Goal: Transaction & Acquisition: Purchase product/service

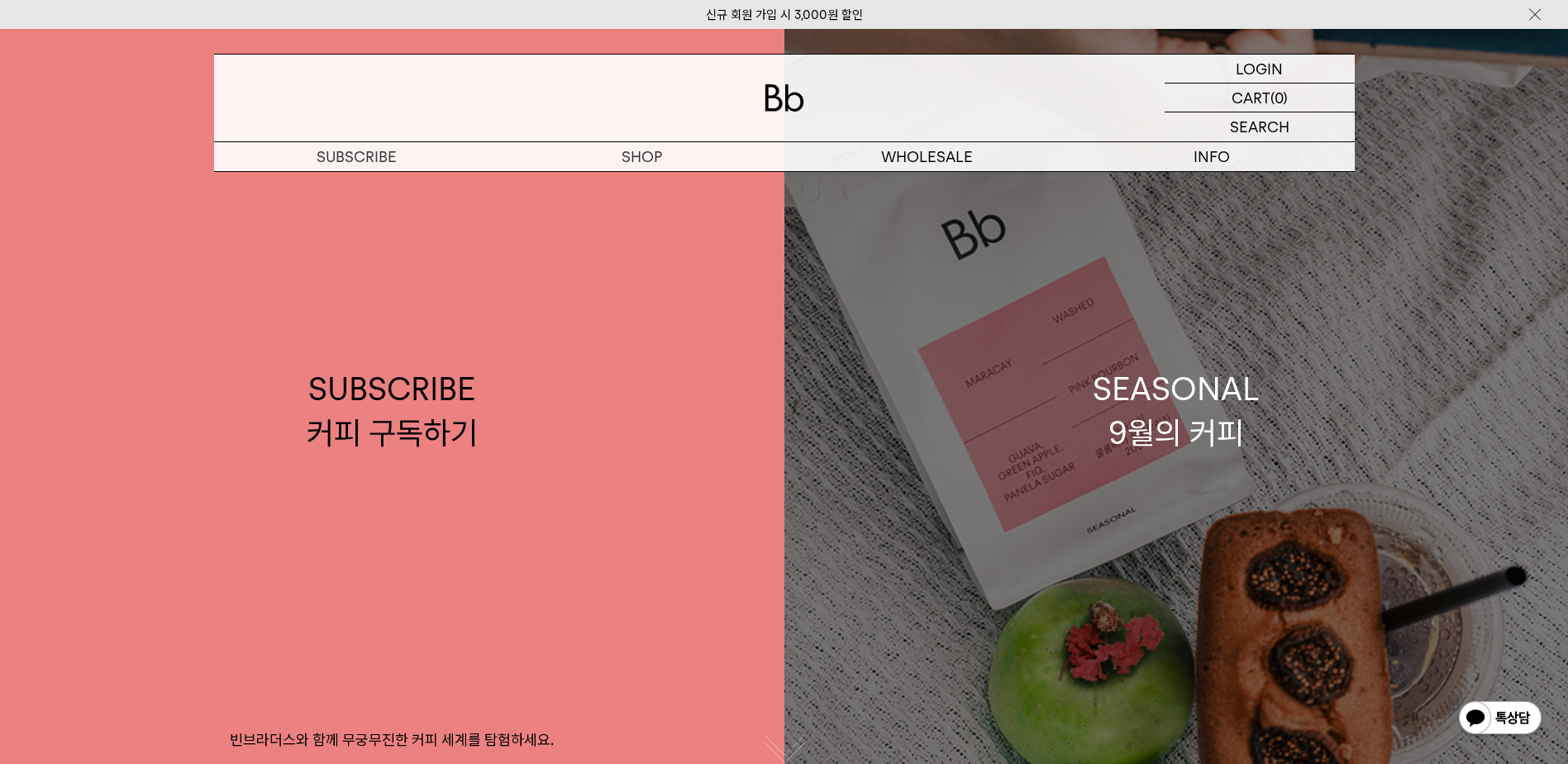
click at [1192, 418] on div "SEASONAL 9월의 커피" at bounding box center [1176, 411] width 167 height 88
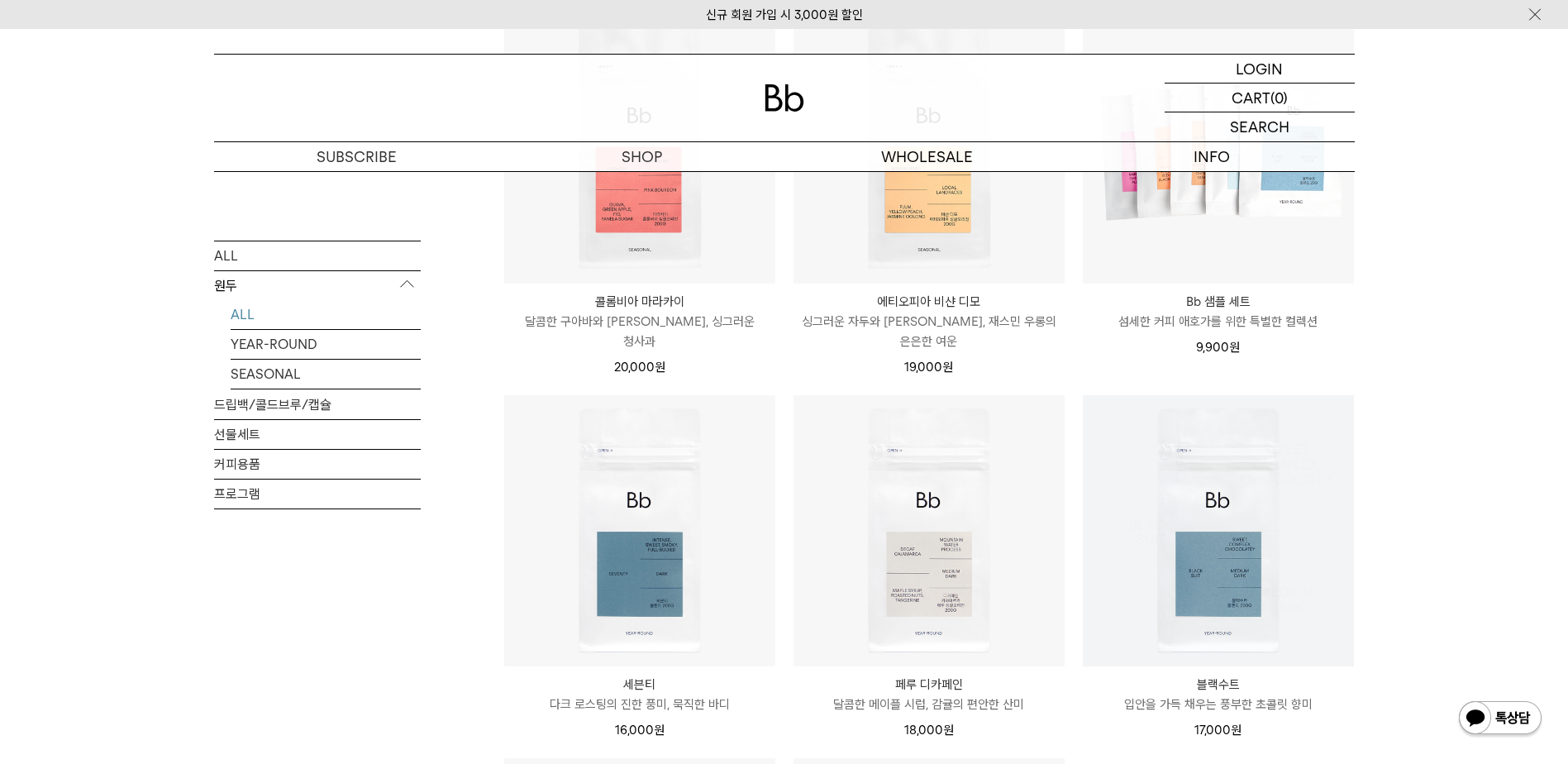
scroll to position [661, 0]
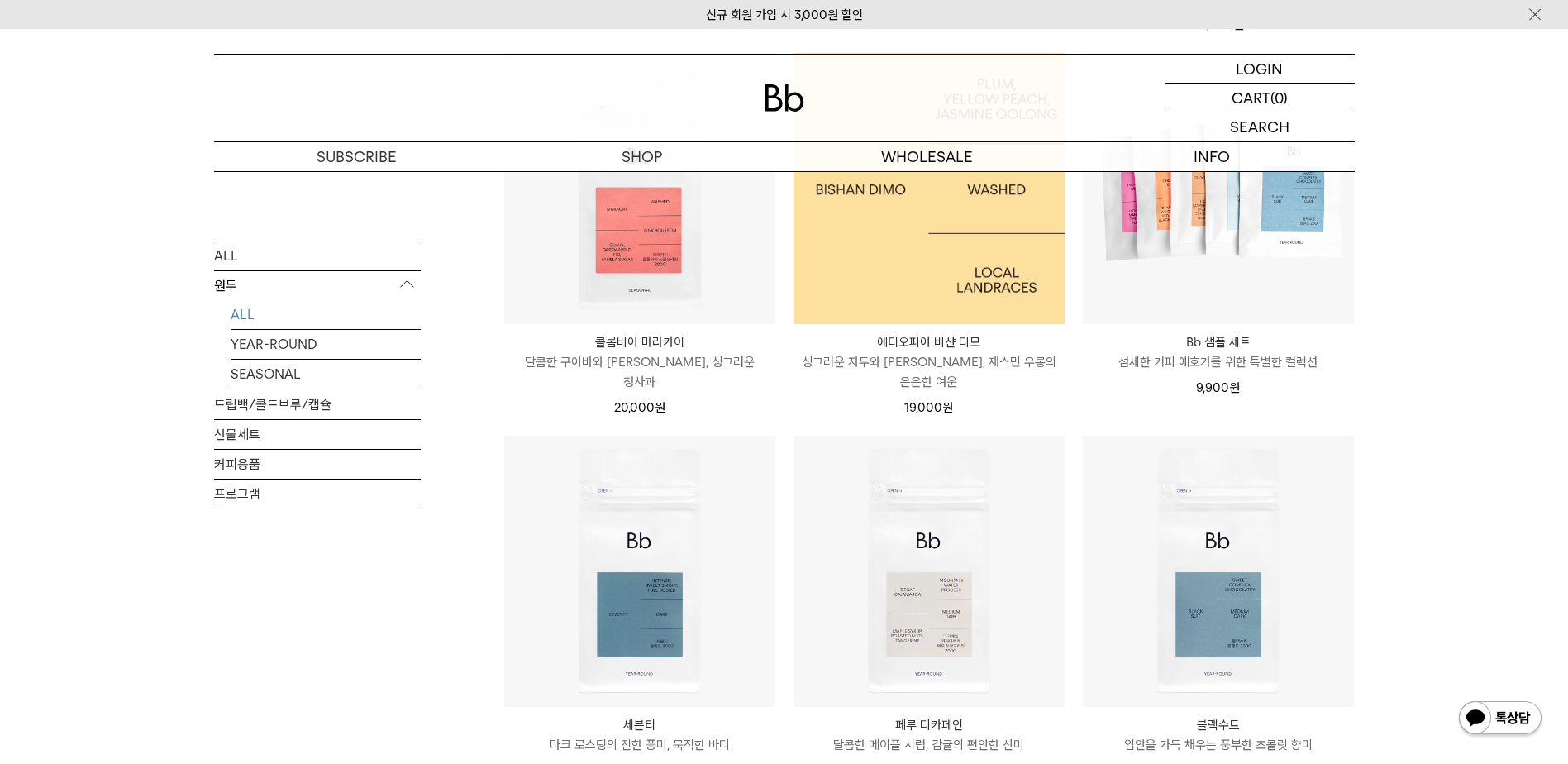
click at [952, 258] on img at bounding box center [929, 188] width 271 height 271
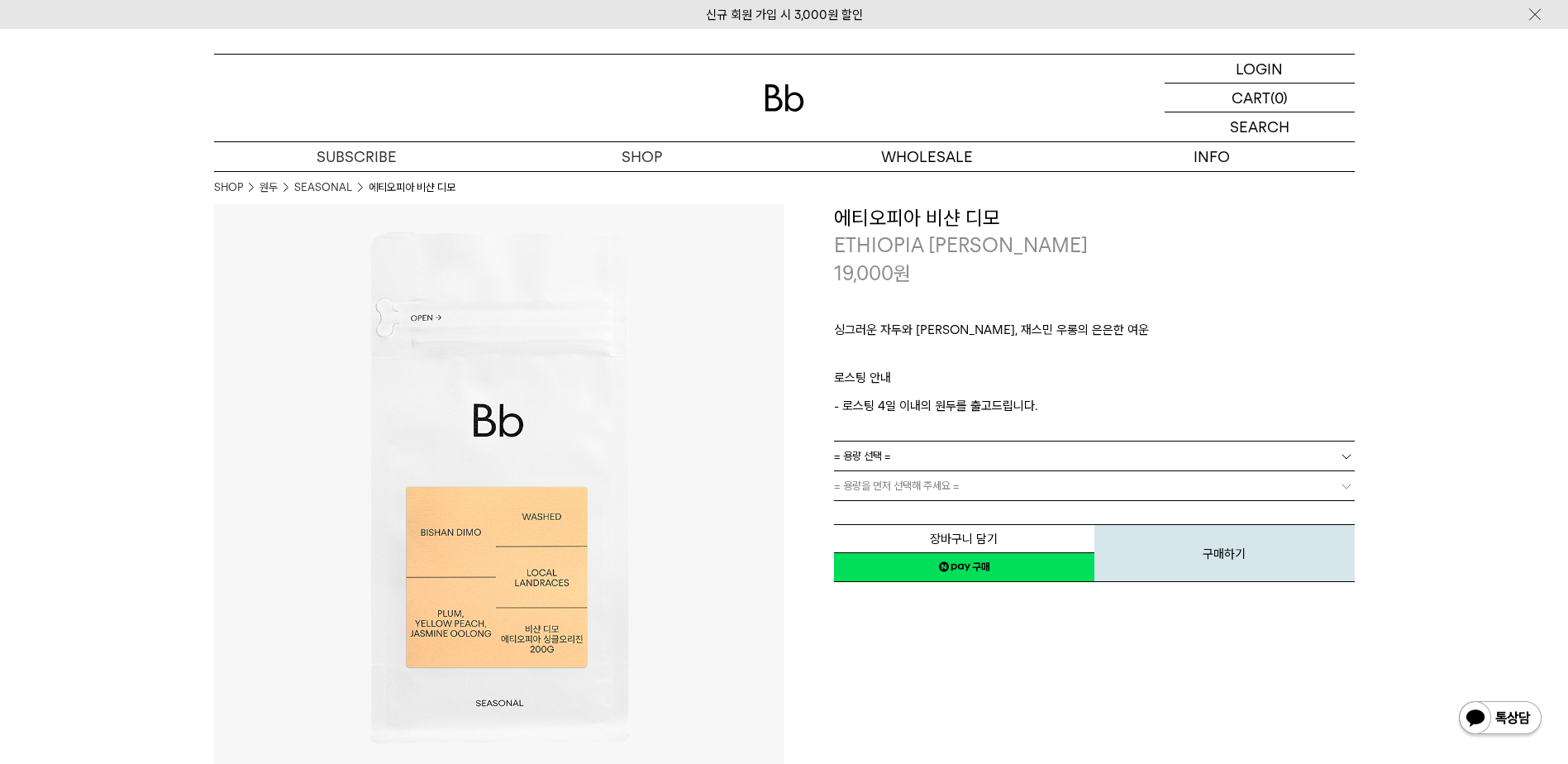
click at [950, 483] on span "= 용량을 먼저 선택해 주세요 =" at bounding box center [897, 486] width 126 height 29
click at [929, 498] on span "= 용량을 먼저 선택해 주세요 =" at bounding box center [897, 486] width 126 height 29
click at [1027, 439] on div "싱그러운 자두와 황도, 재스민 우롱의 은은한 여운 ㅤ 로스팅 안내 - 로스팅 4일 이내의 원두를 출고드립니다." at bounding box center [1095, 364] width 521 height 154
click at [1013, 452] on link "= 용량 선택 =" at bounding box center [1095, 456] width 521 height 29
click at [983, 485] on li "200g" at bounding box center [1103, 486] width 504 height 30
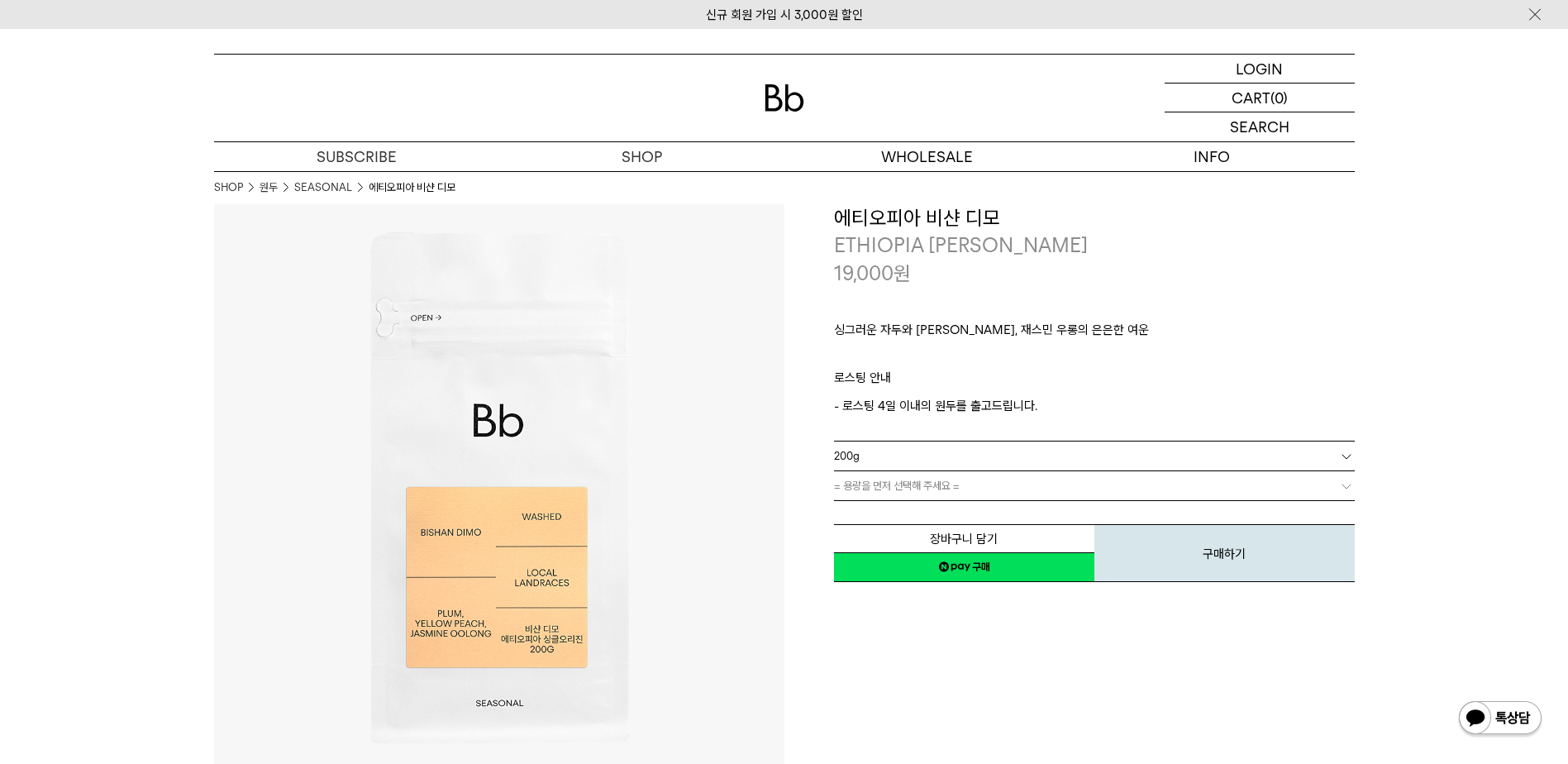
click at [943, 496] on span "= 용량을 먼저 선택해 주세요 =" at bounding box center [897, 486] width 126 height 29
click at [939, 490] on span "= 용량을 먼저 선택해 주세요 =" at bounding box center [897, 486] width 126 height 29
click at [885, 473] on span "= 분쇄도 선택 =" at bounding box center [867, 486] width 66 height 29
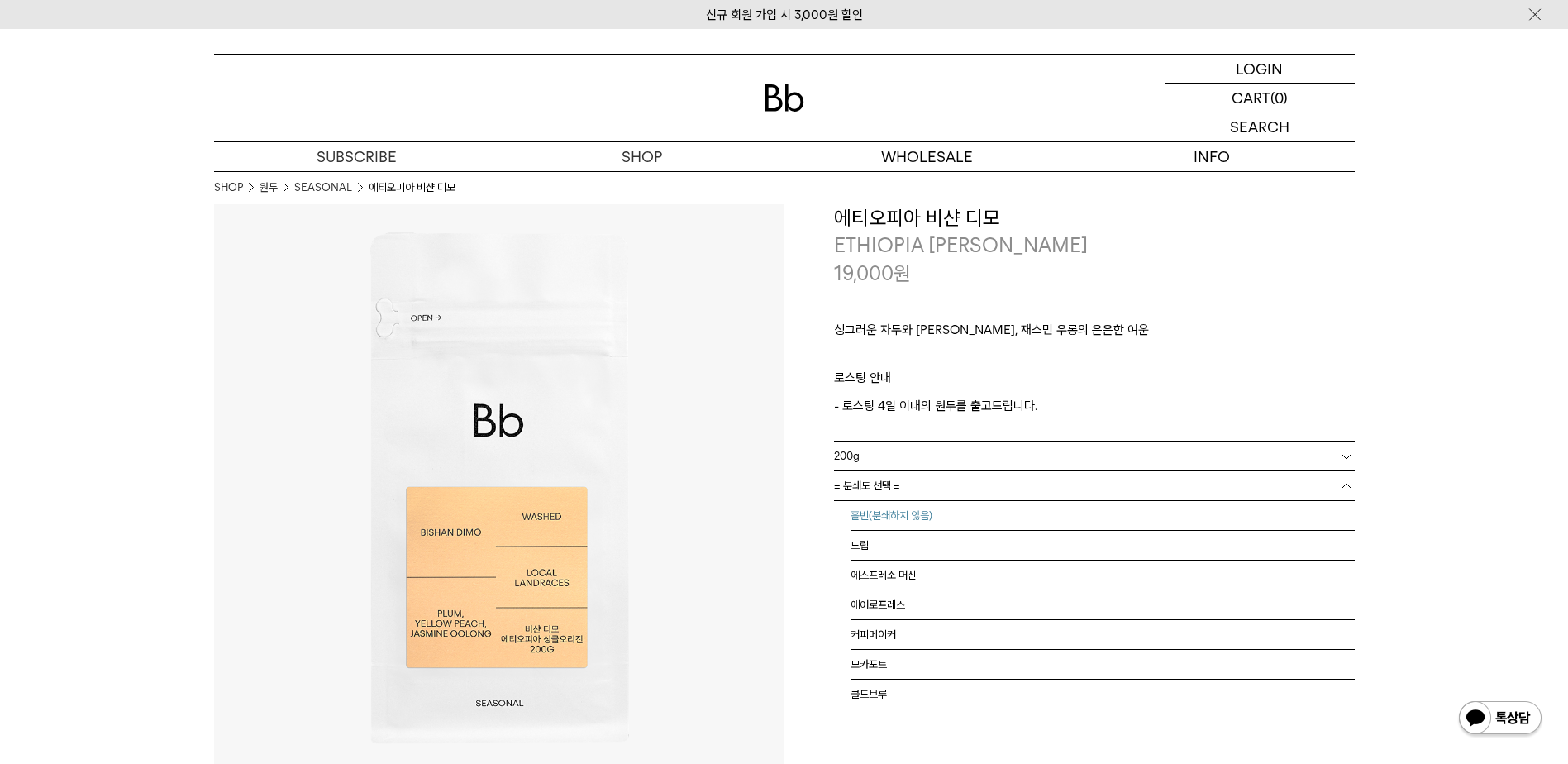
click at [888, 521] on li "홀빈(분쇄하지 않음)" at bounding box center [1103, 515] width 504 height 30
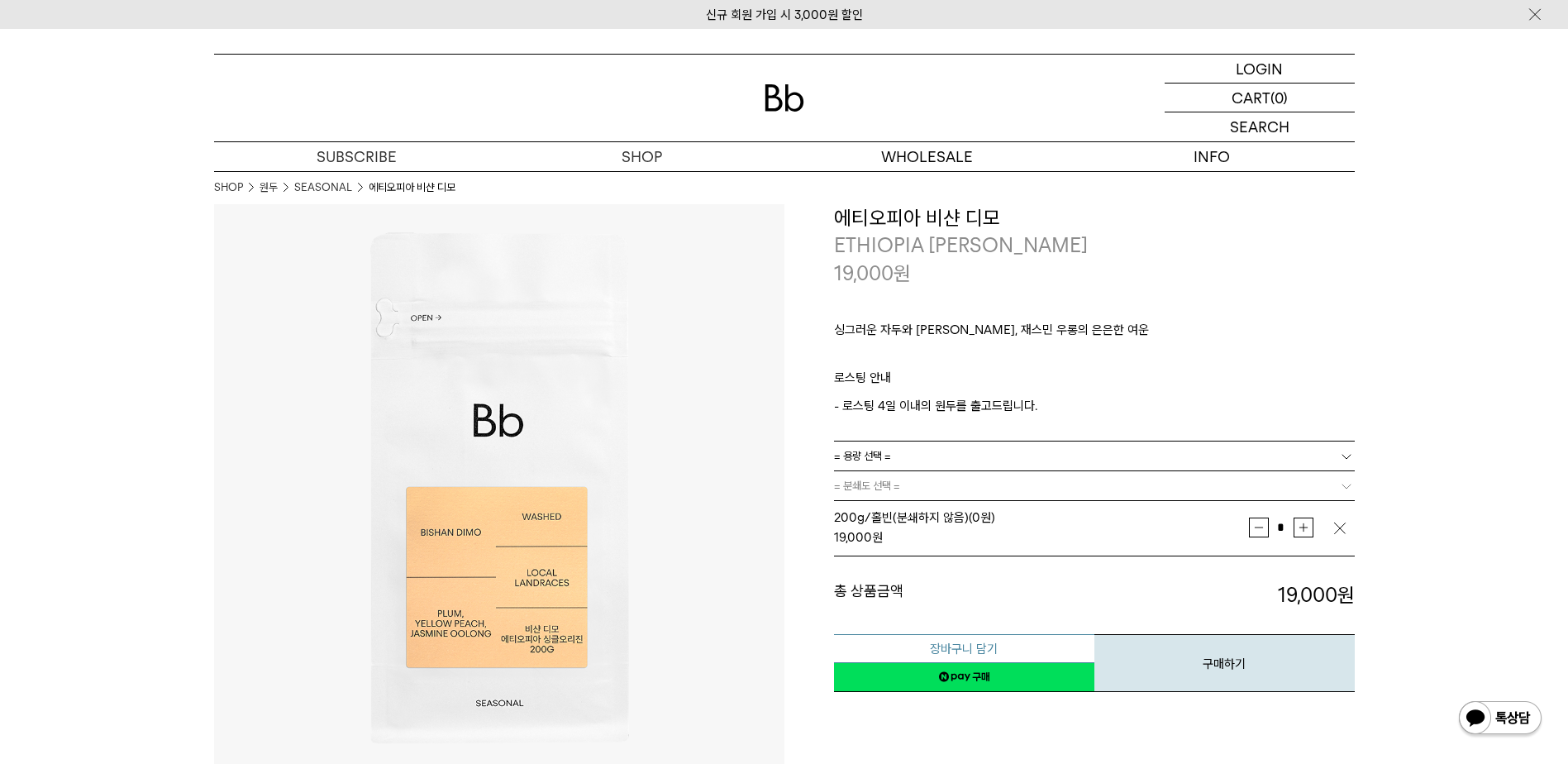
click at [974, 651] on button "장바구니 담기" at bounding box center [964, 649] width 260 height 29
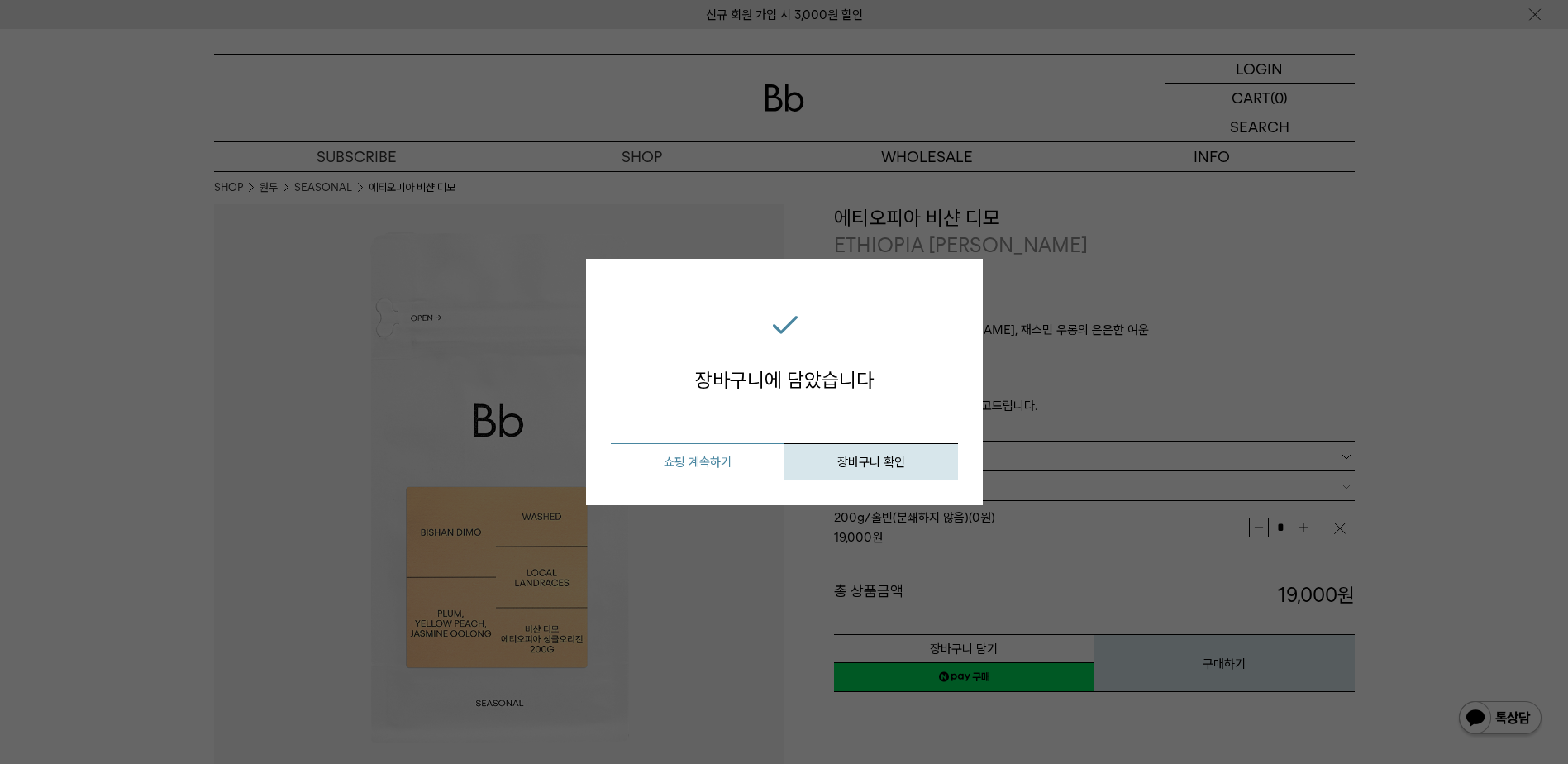
click at [752, 457] on button "쇼핑 계속하기" at bounding box center [697, 462] width 173 height 37
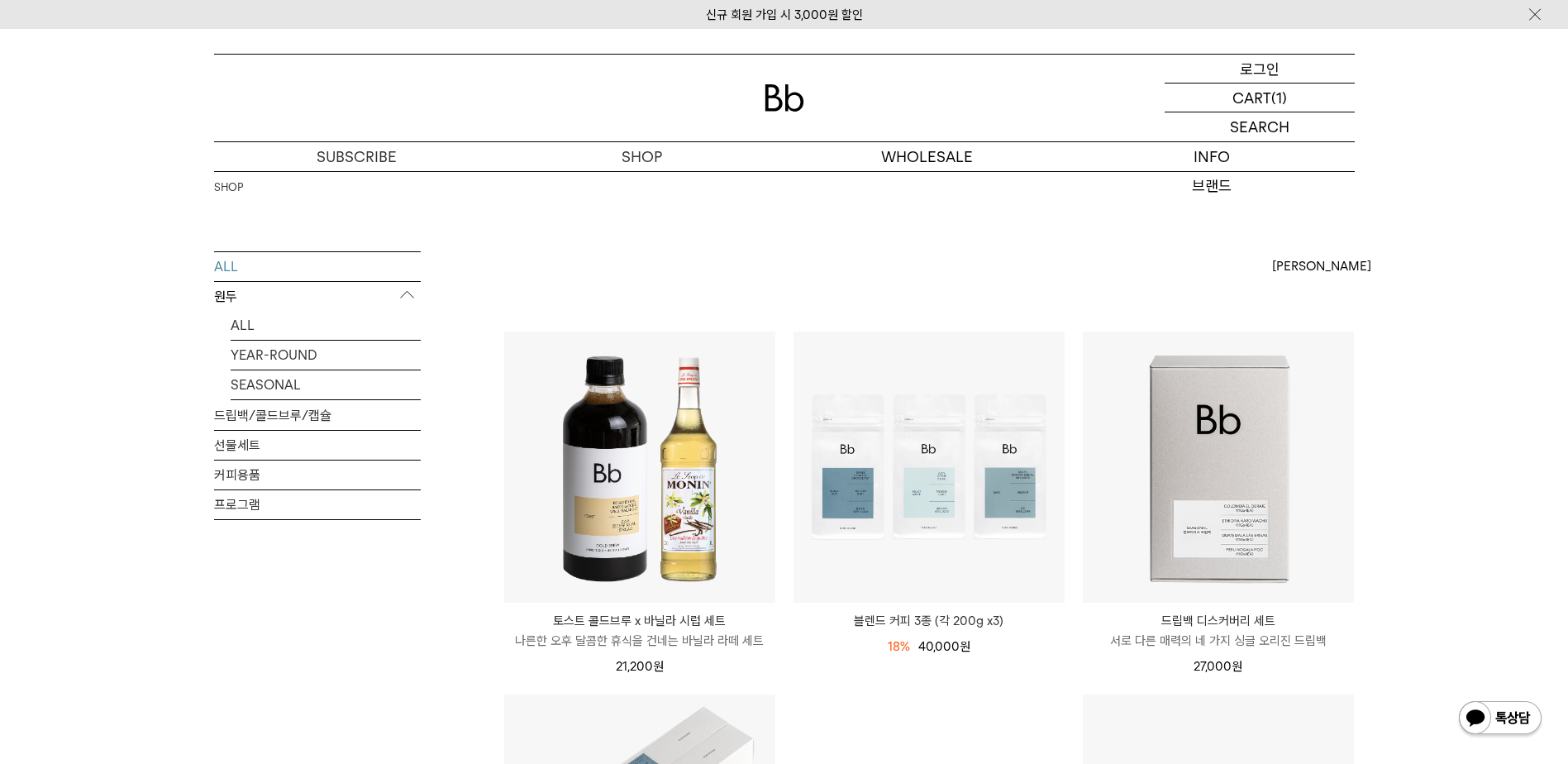
click at [1251, 68] on p "로그인" at bounding box center [1261, 68] width 40 height 28
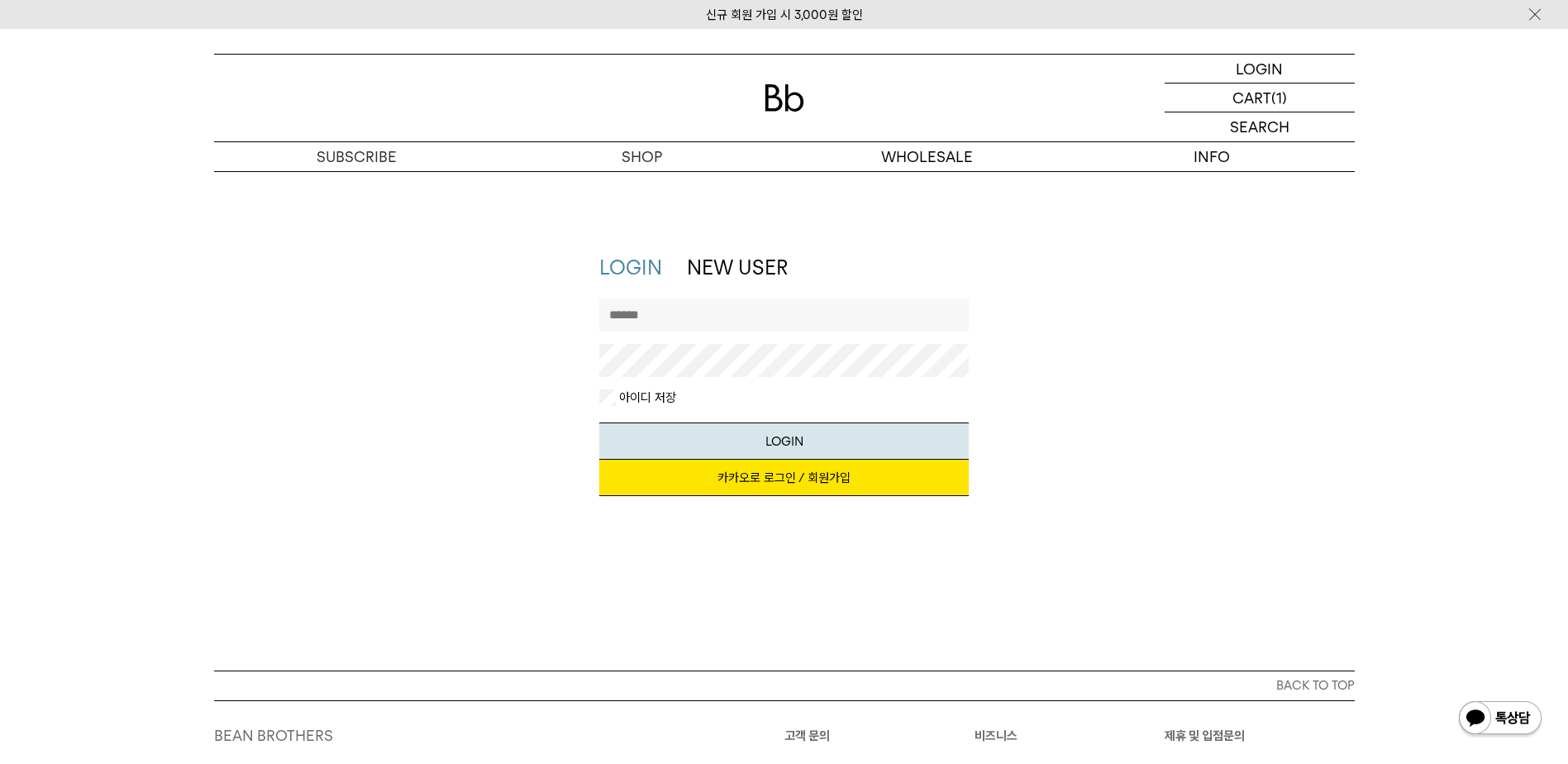
click at [748, 481] on link "카카오로 로그인 / 회원가입" at bounding box center [784, 478] width 370 height 36
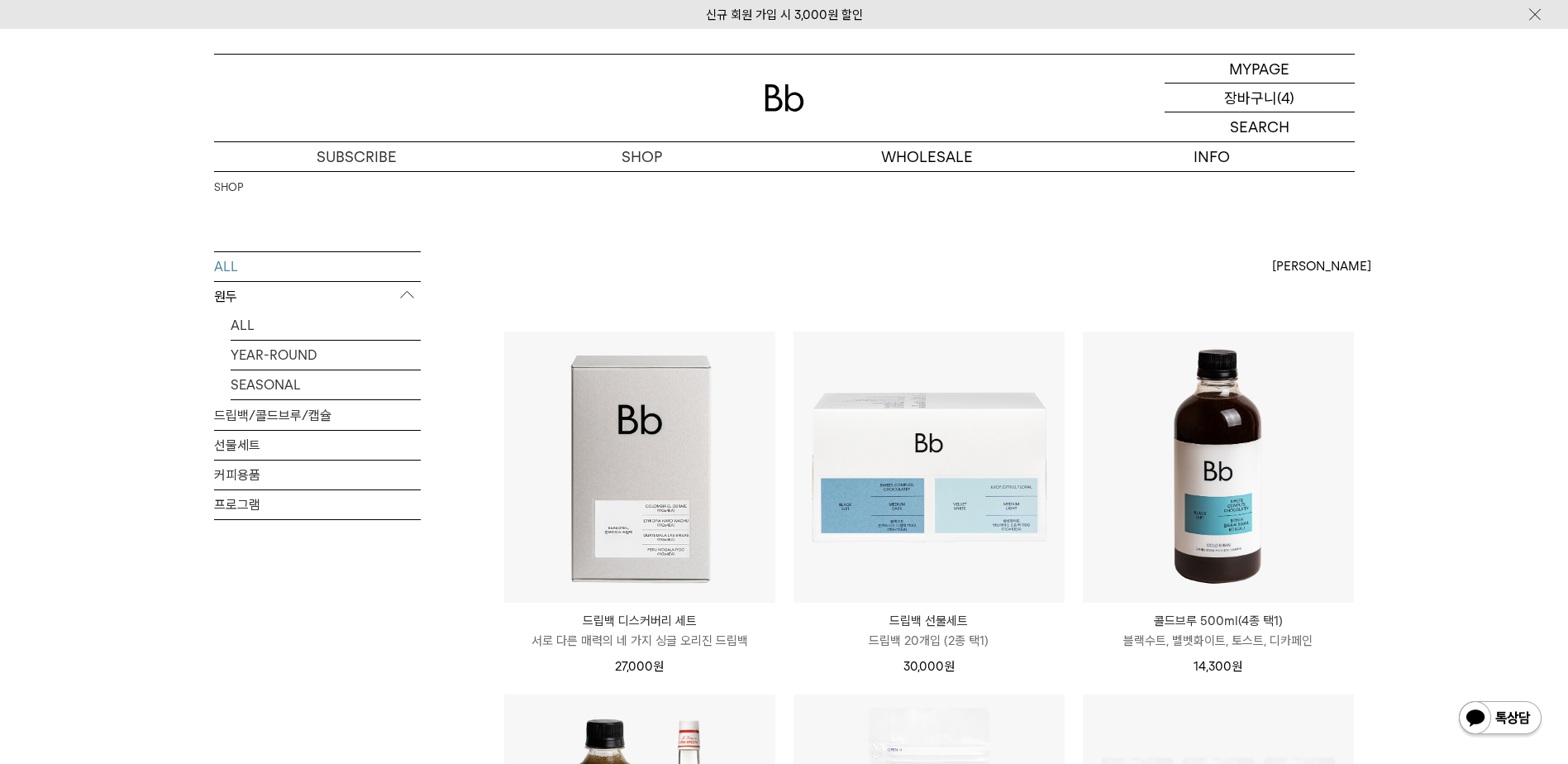
click at [1248, 98] on p "장바구니" at bounding box center [1251, 97] width 53 height 28
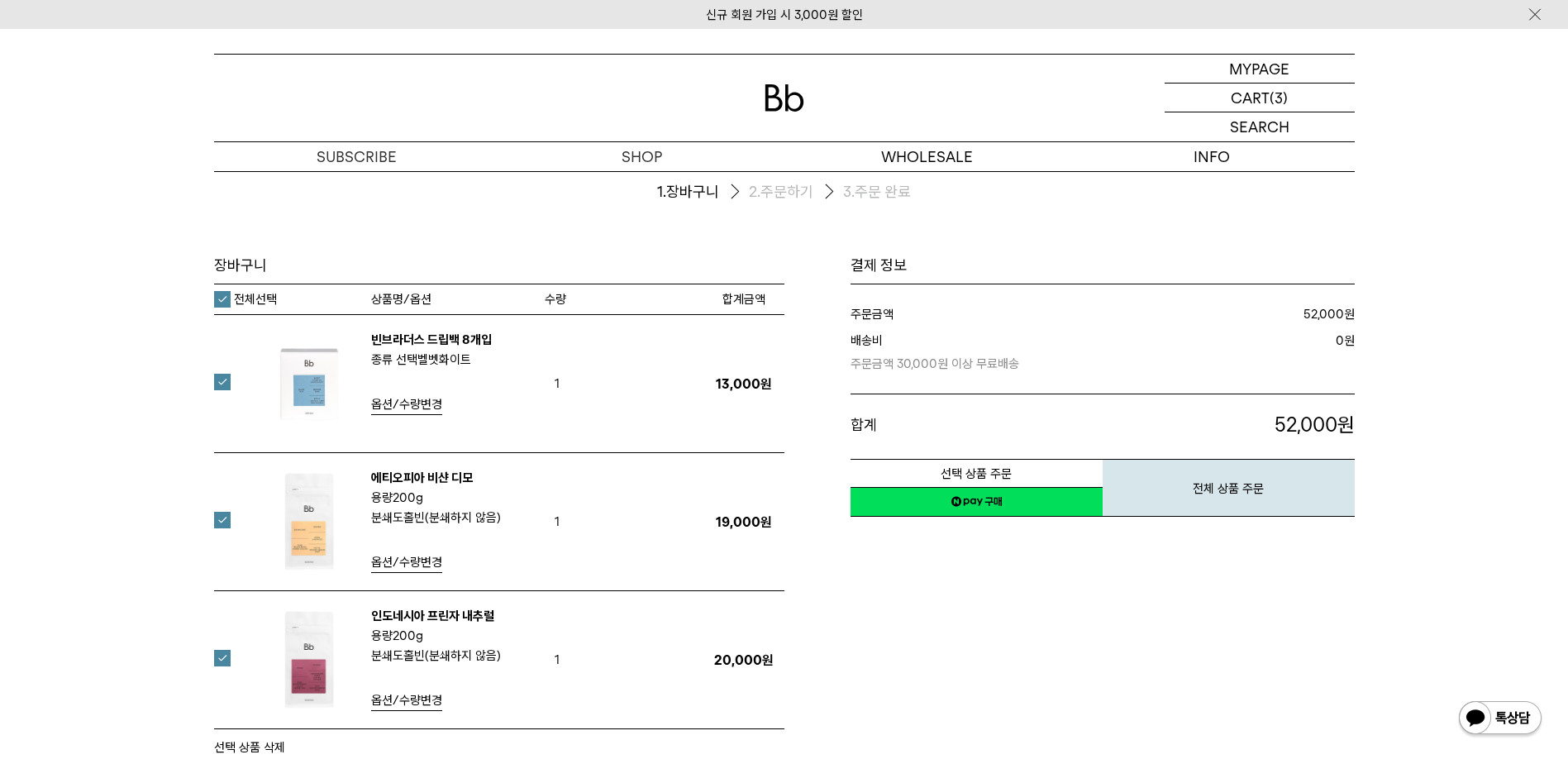
scroll to position [83, 0]
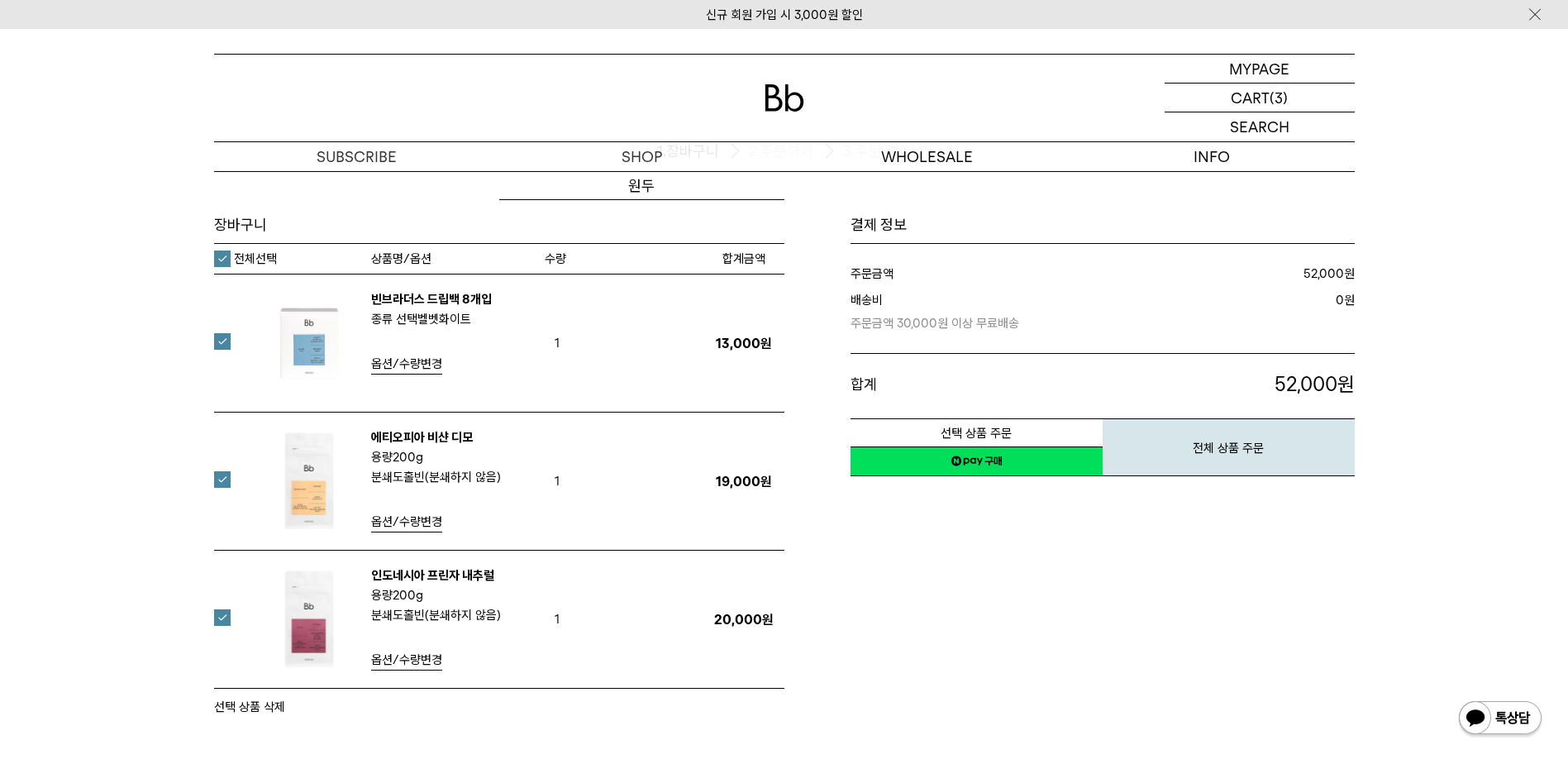
click at [778, 83] on div at bounding box center [784, 98] width 1141 height 87
click at [781, 101] on img at bounding box center [784, 98] width 40 height 27
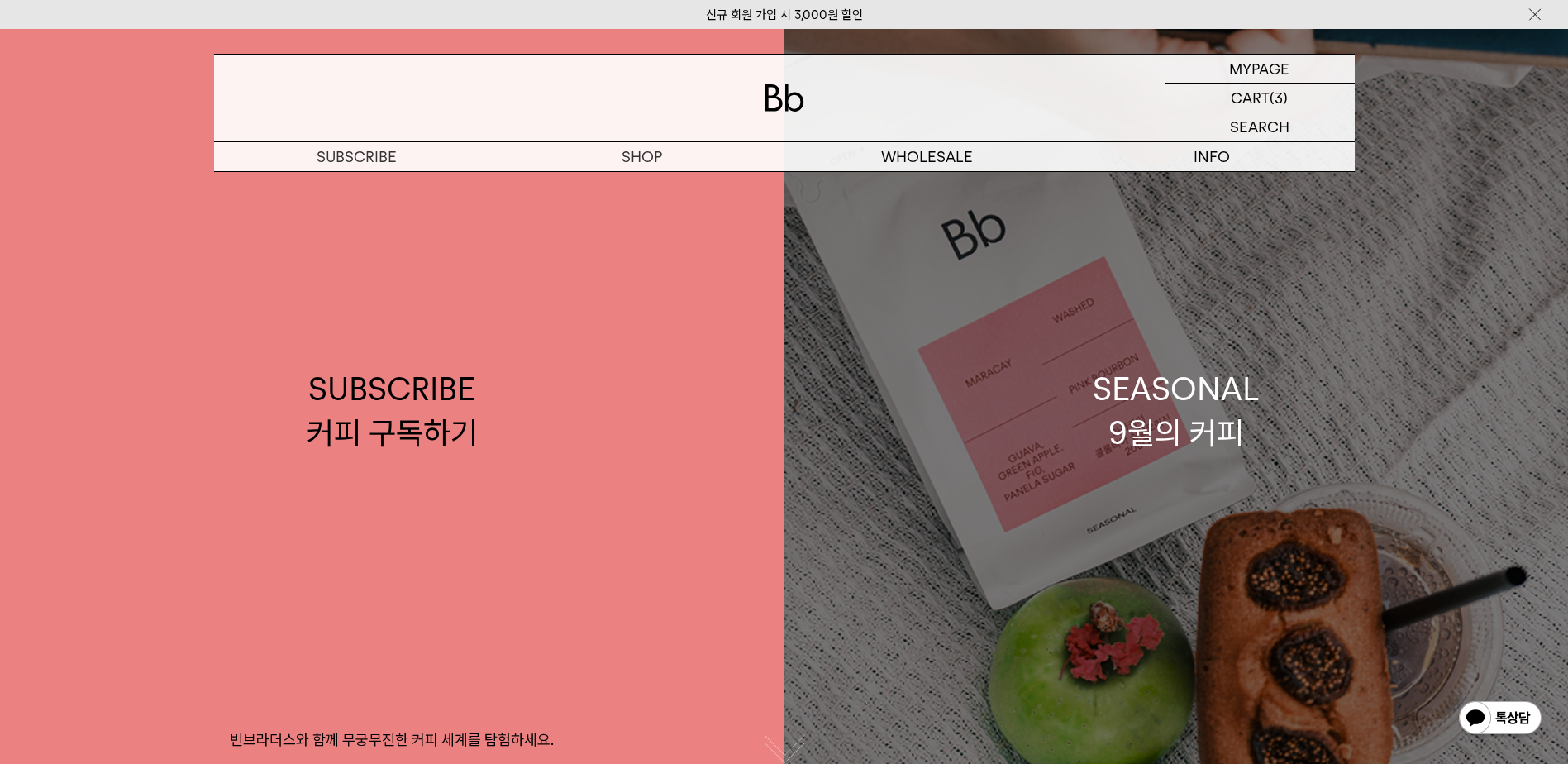
click at [1012, 436] on link "SEASONAL 9월의 커피" at bounding box center [1176, 411] width 784 height 764
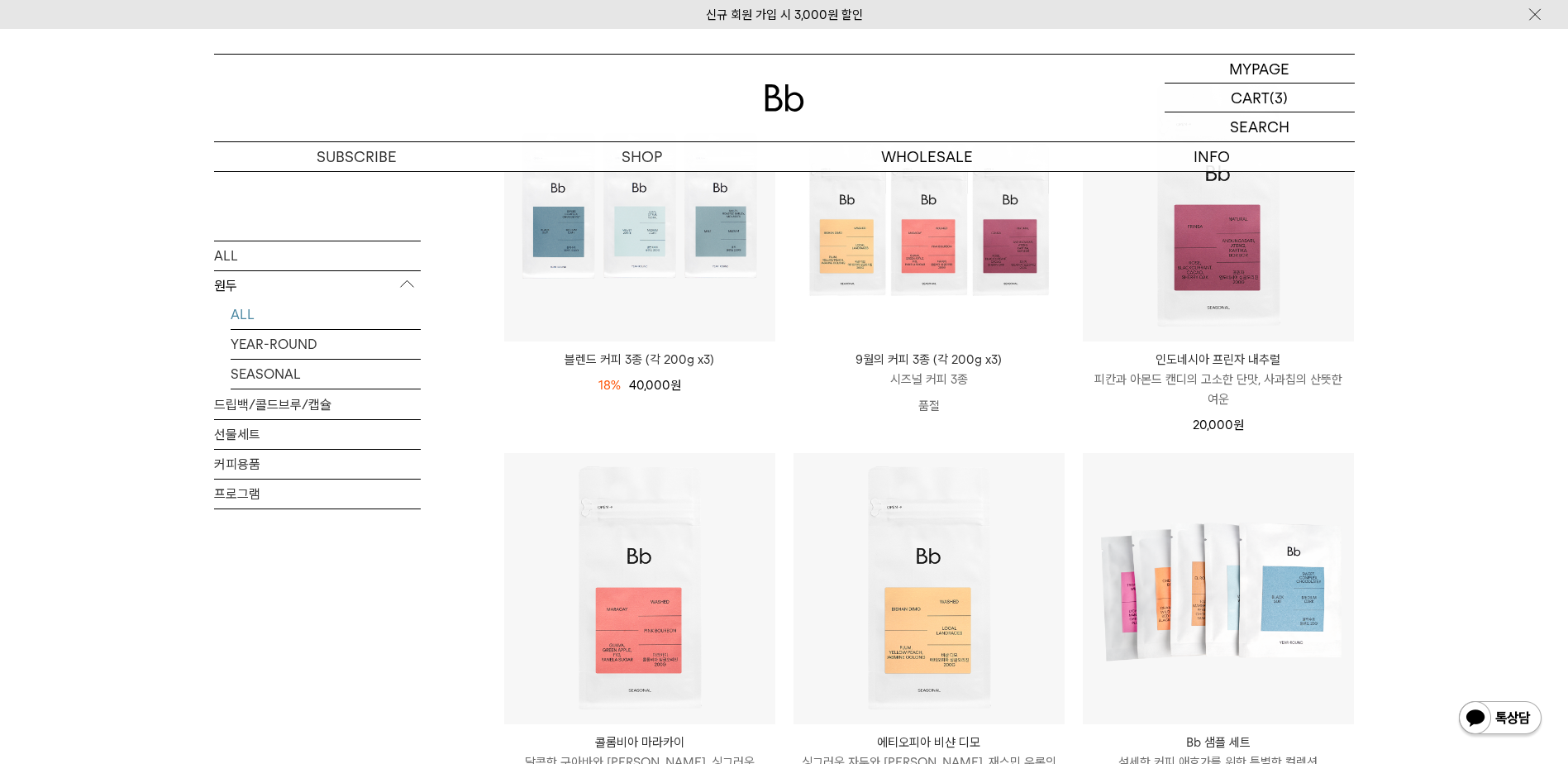
scroll to position [331, 0]
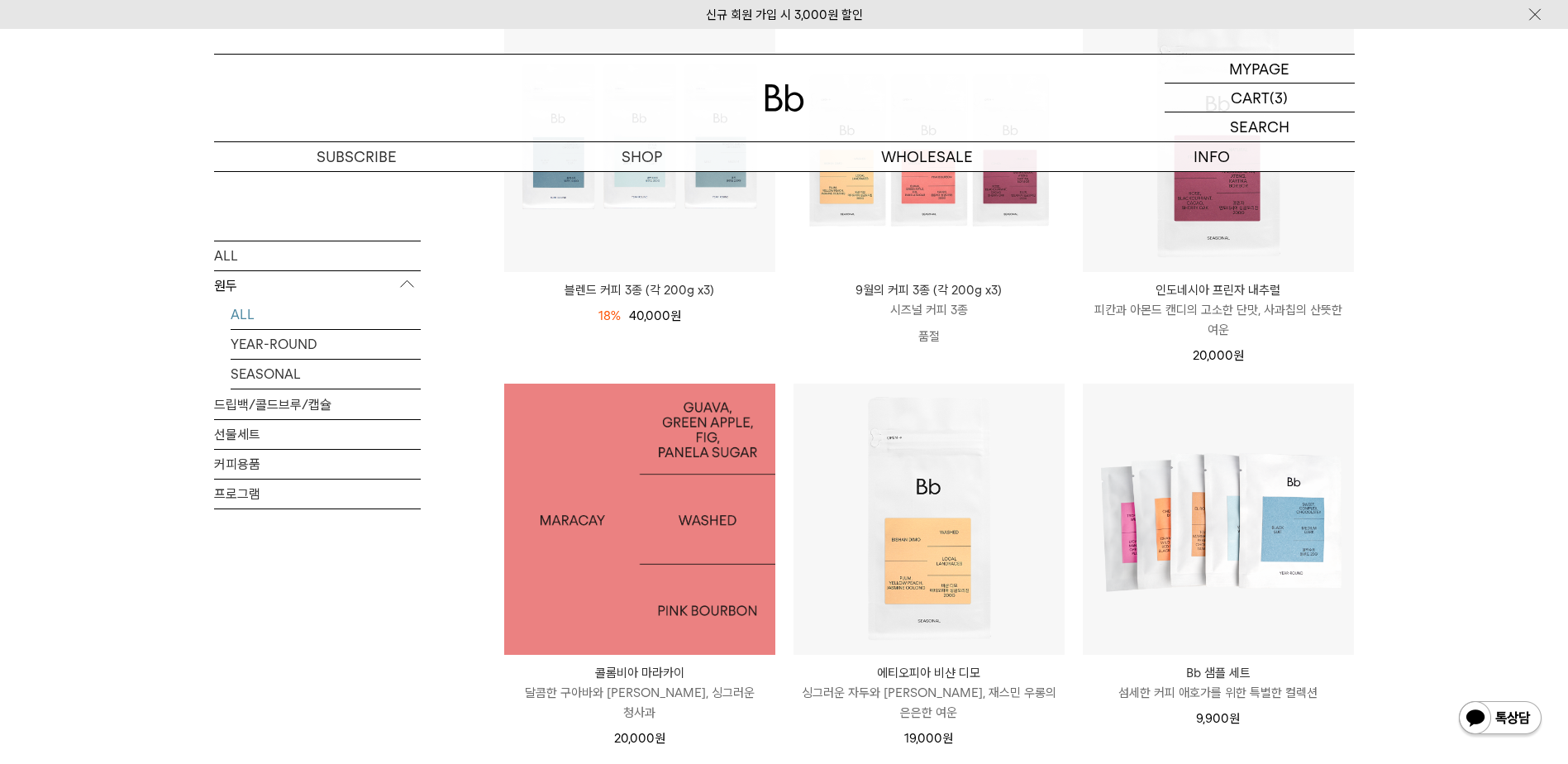
click at [655, 642] on img at bounding box center [639, 519] width 271 height 271
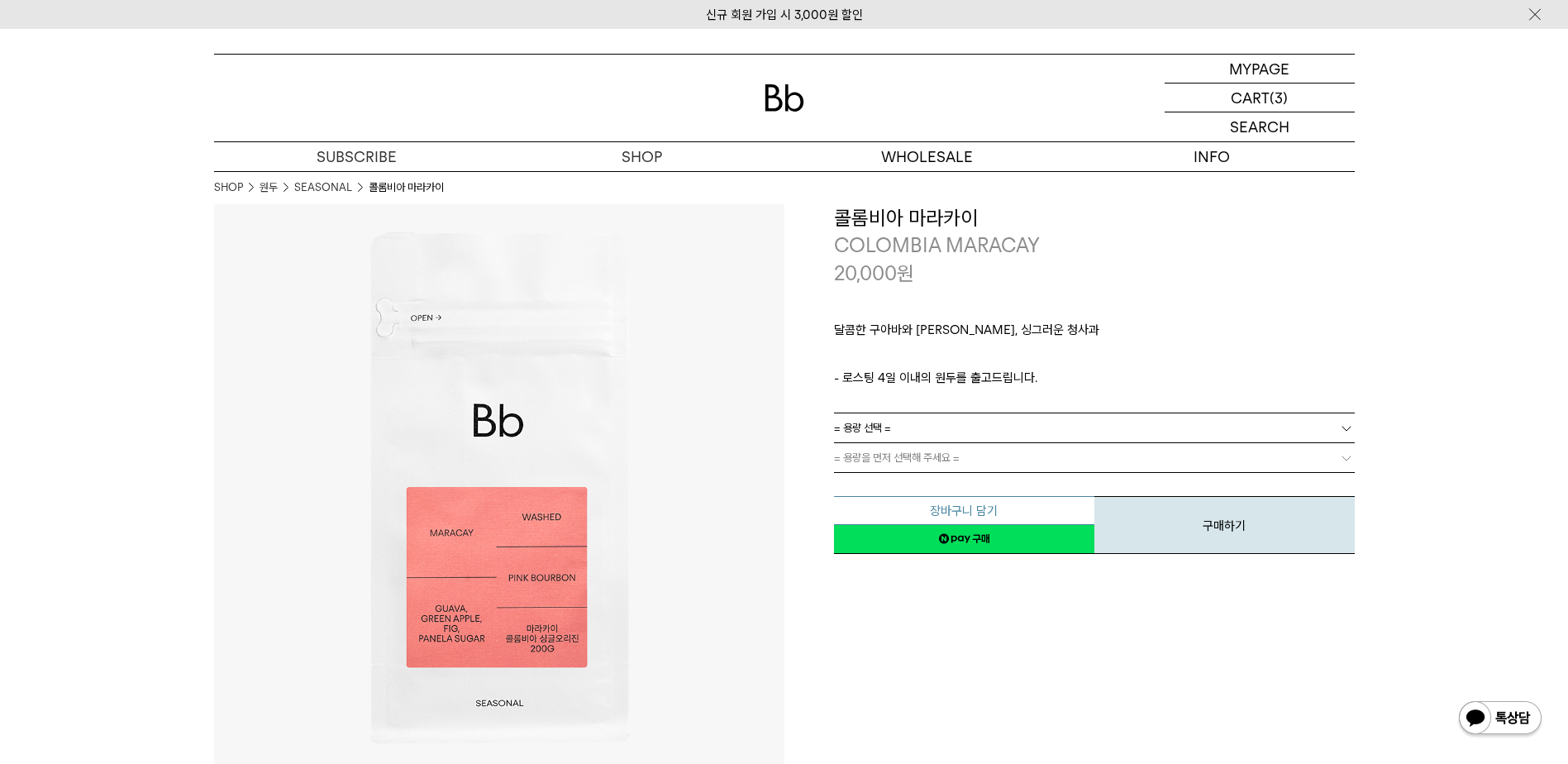
click at [995, 511] on button "장바구니 담기" at bounding box center [964, 511] width 260 height 29
click at [856, 429] on span "= 용량 선택 =" at bounding box center [862, 428] width 57 height 29
click at [862, 454] on li "200g" at bounding box center [1103, 458] width 504 height 30
click at [872, 458] on span "= 분쇄도 선택 =" at bounding box center [867, 458] width 66 height 29
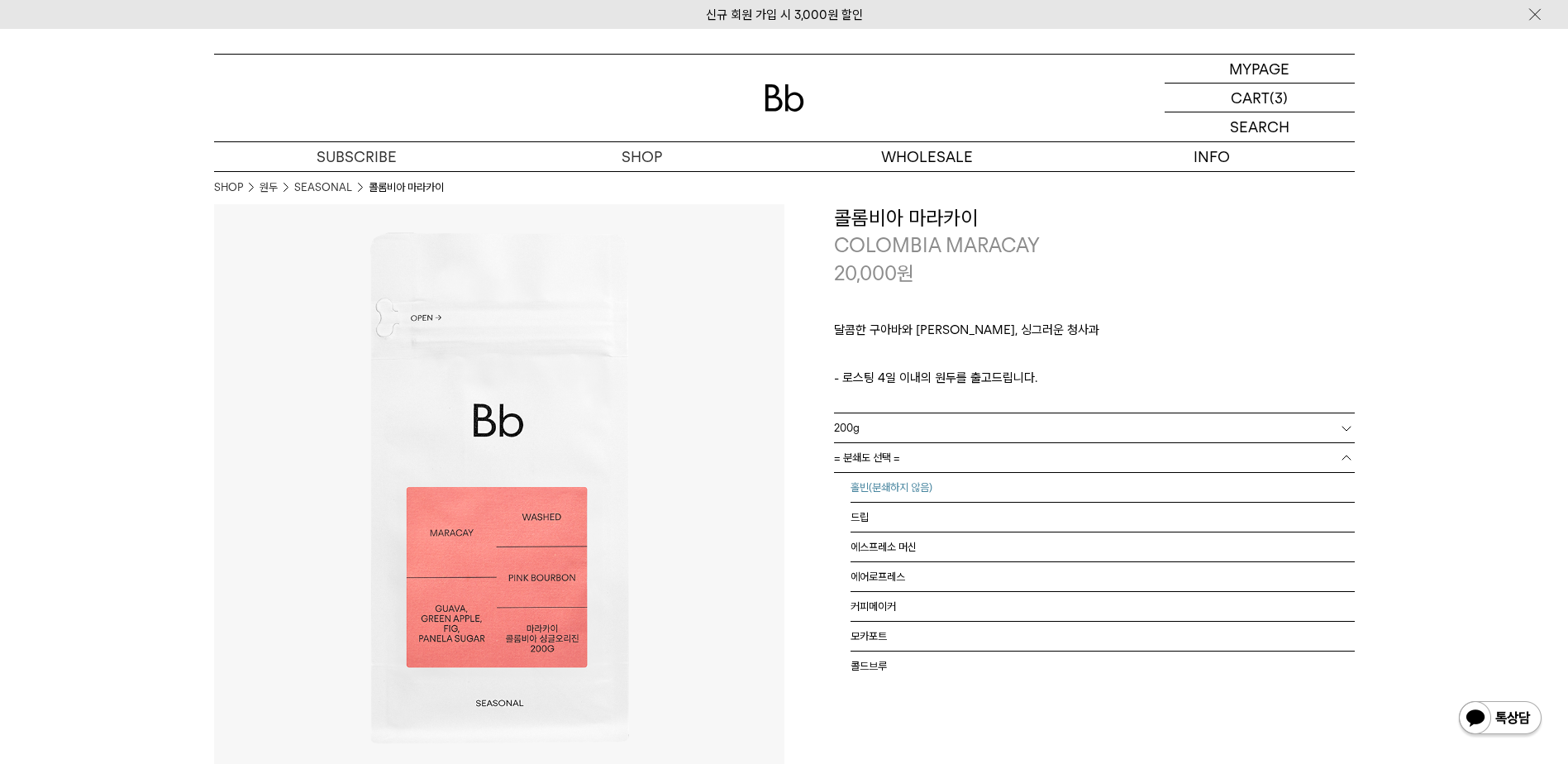
click at [879, 496] on li "홀빈(분쇄하지 않음)" at bounding box center [1103, 487] width 504 height 30
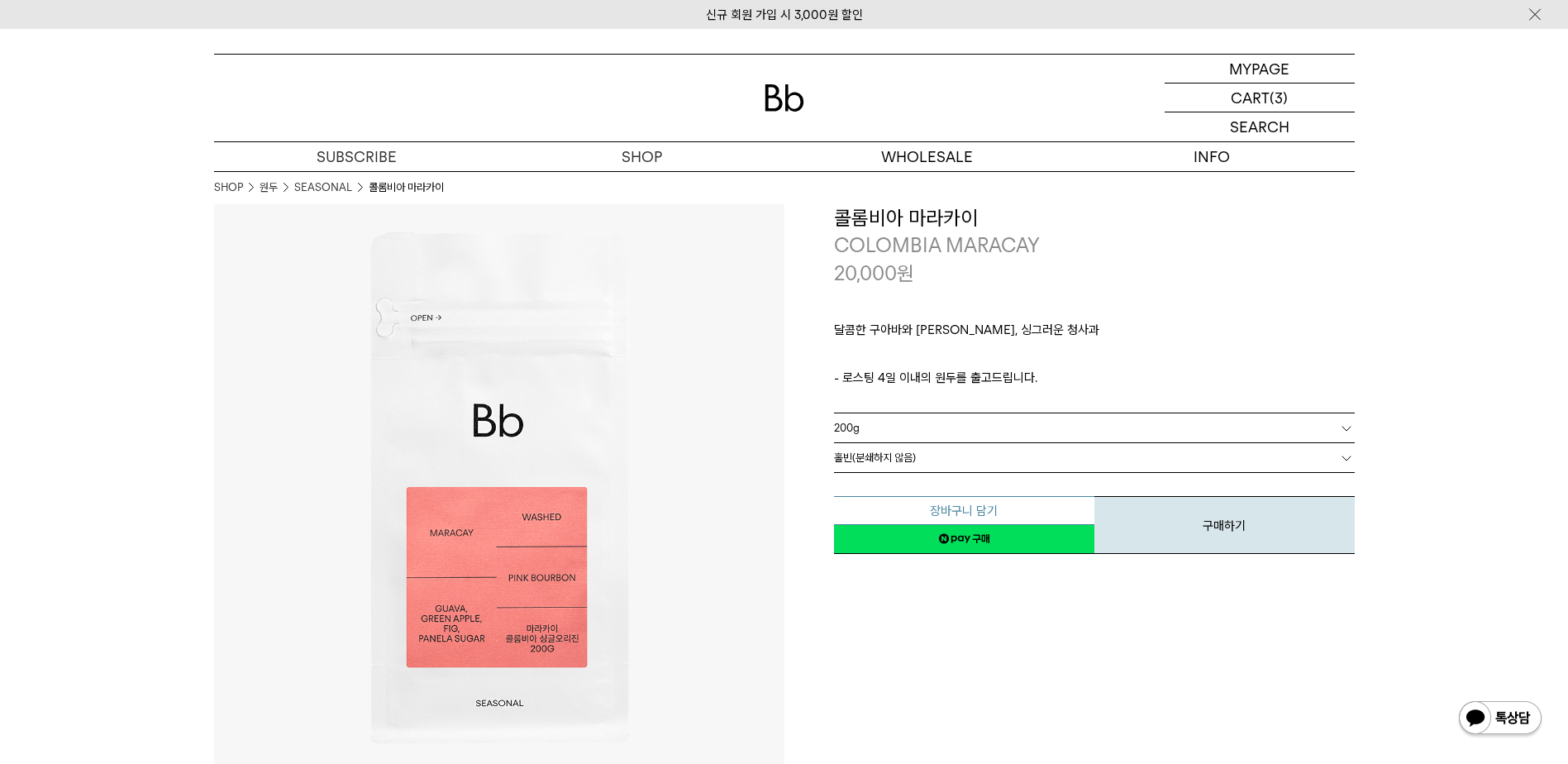
click at [988, 500] on button "장바구니 담기" at bounding box center [964, 511] width 260 height 29
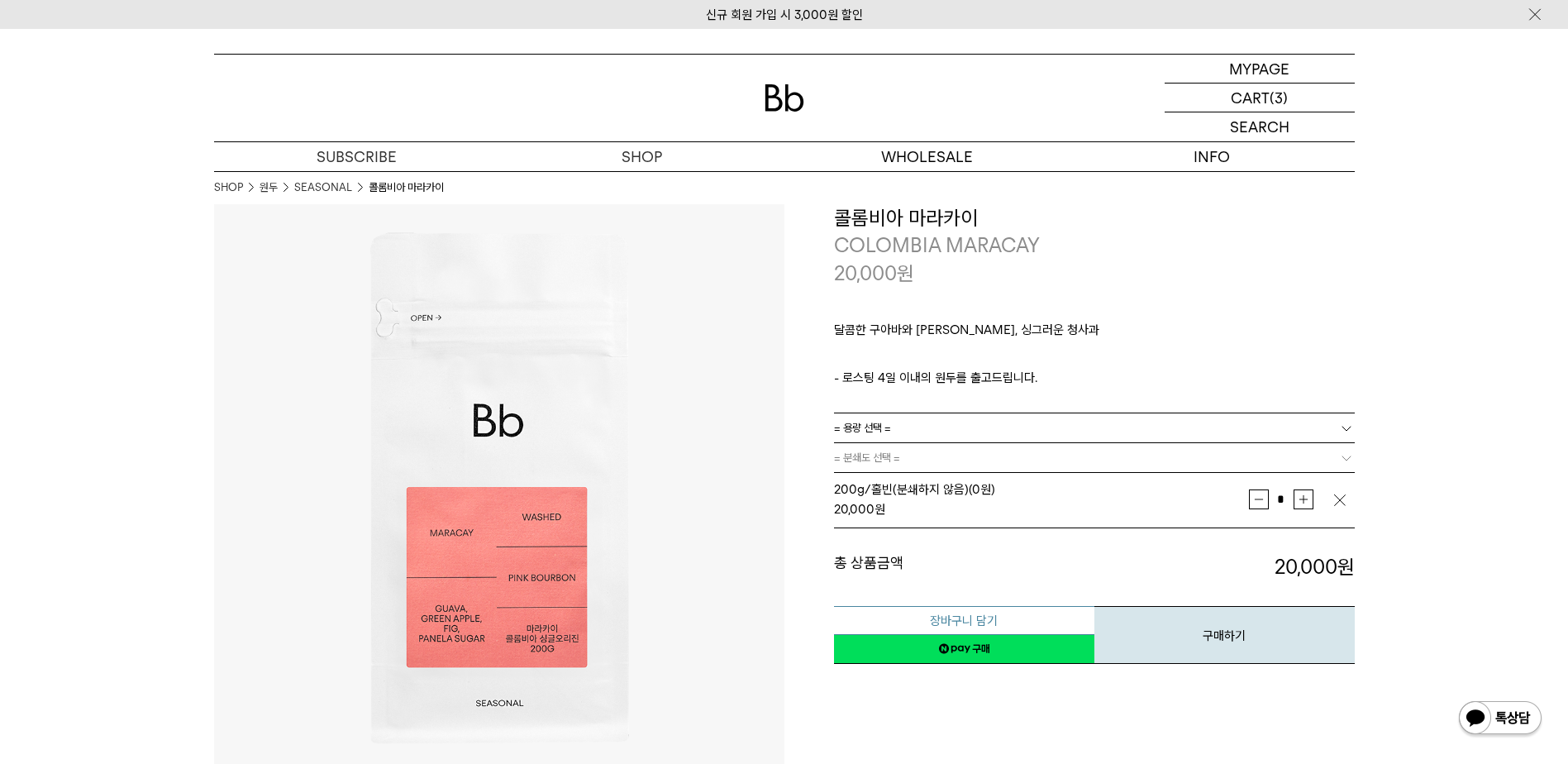
click at [1013, 625] on button "장바구니 담기" at bounding box center [964, 621] width 260 height 29
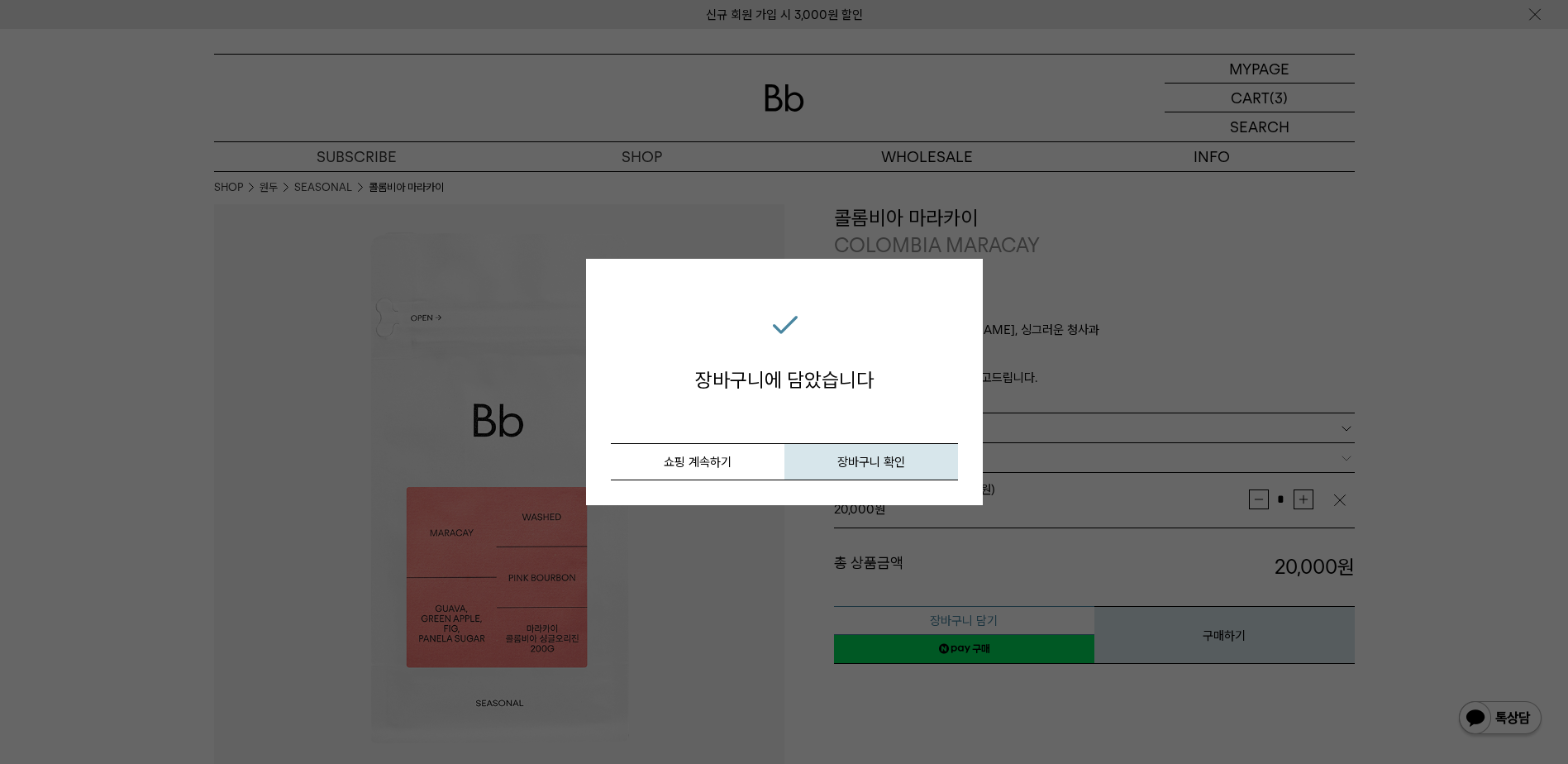
click at [966, 622] on div "장바구니 담기 장바구니에 담았습니다 취소 쇼핑 계속하기 장바구니 확인 닫기" at bounding box center [784, 382] width 1568 height 764
click at [764, 465] on button "쇼핑 계속하기" at bounding box center [697, 462] width 173 height 37
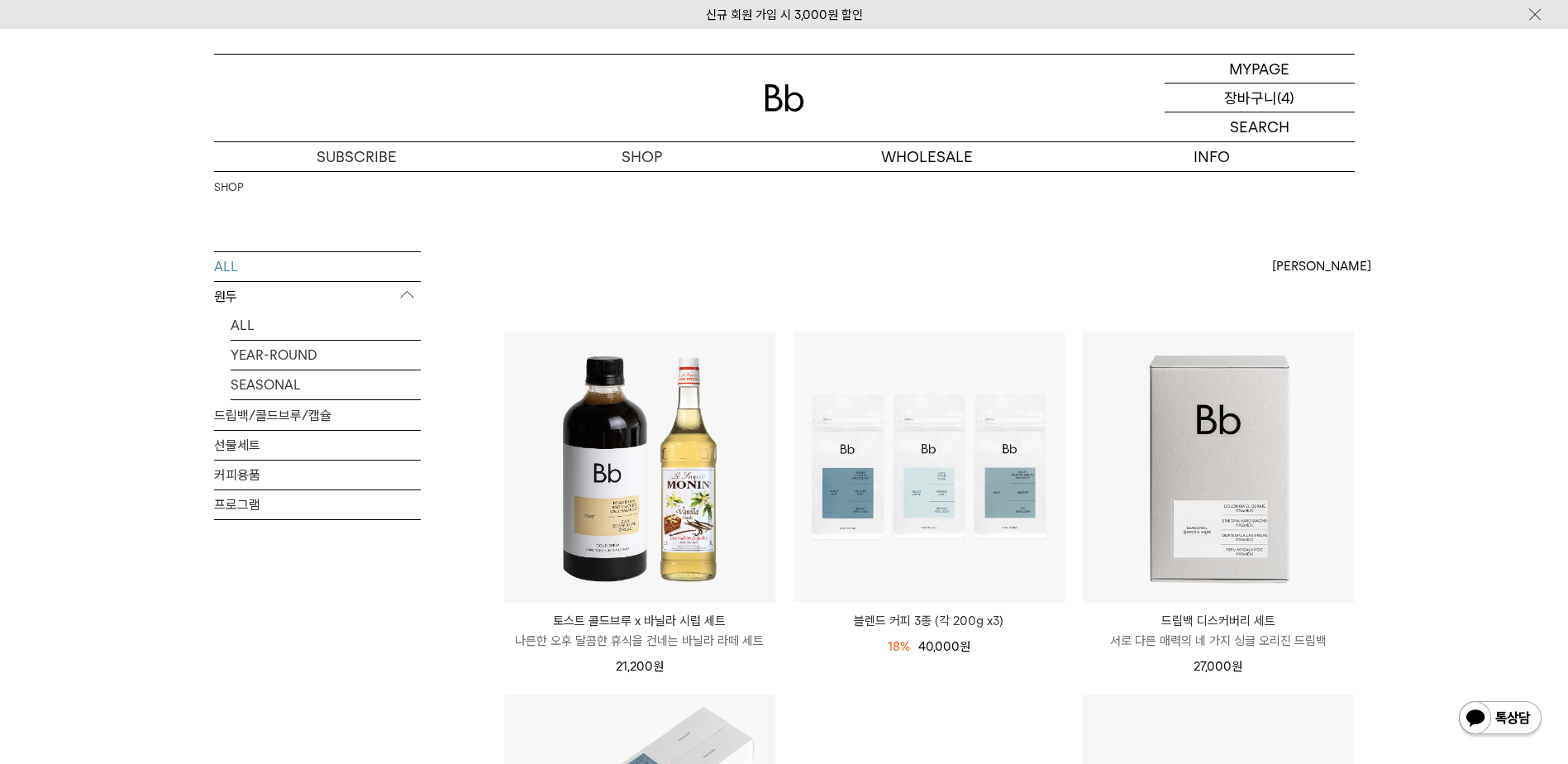
click at [1269, 94] on p "장바구니" at bounding box center [1251, 97] width 53 height 28
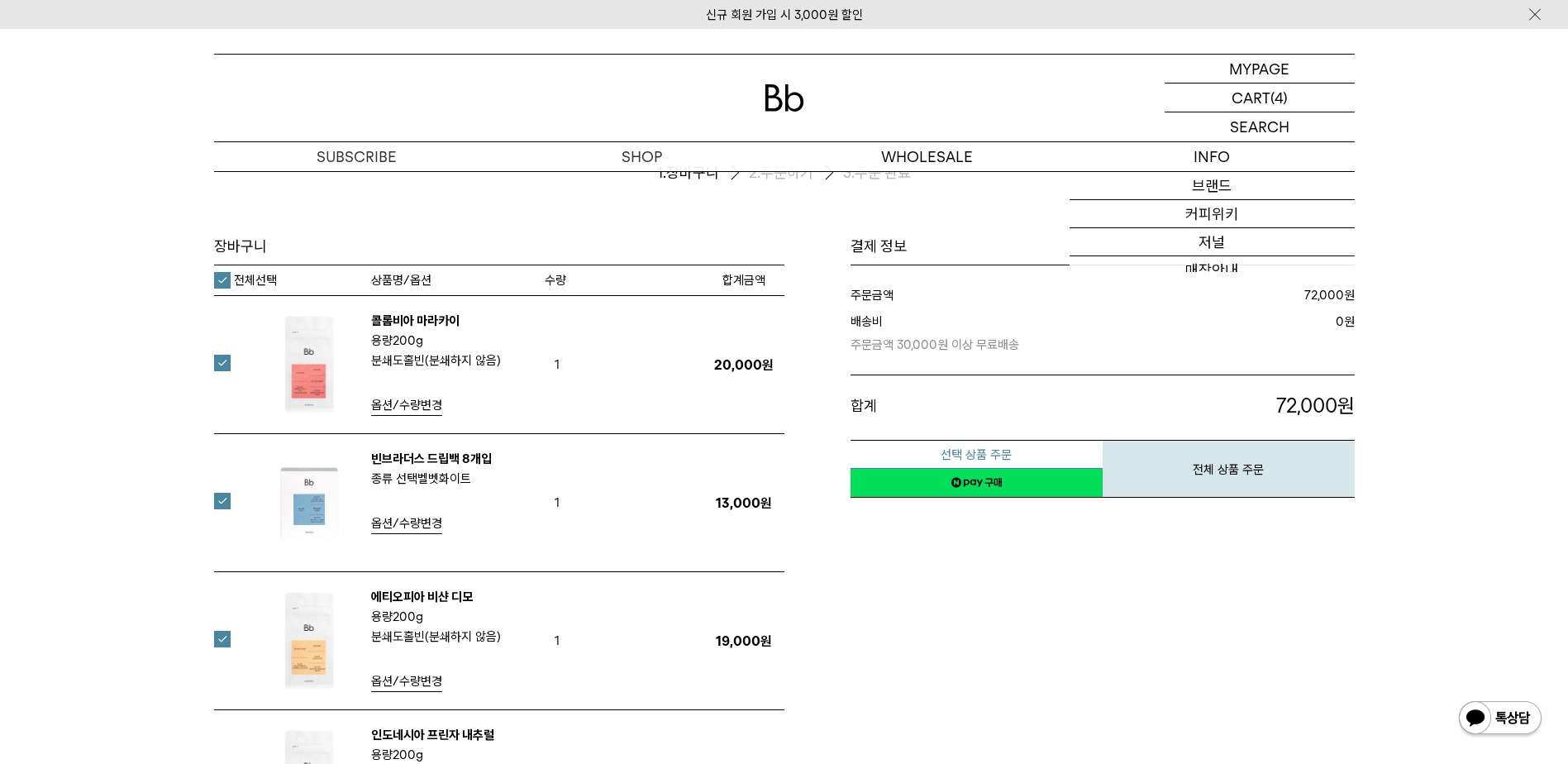
scroll to position [249, 0]
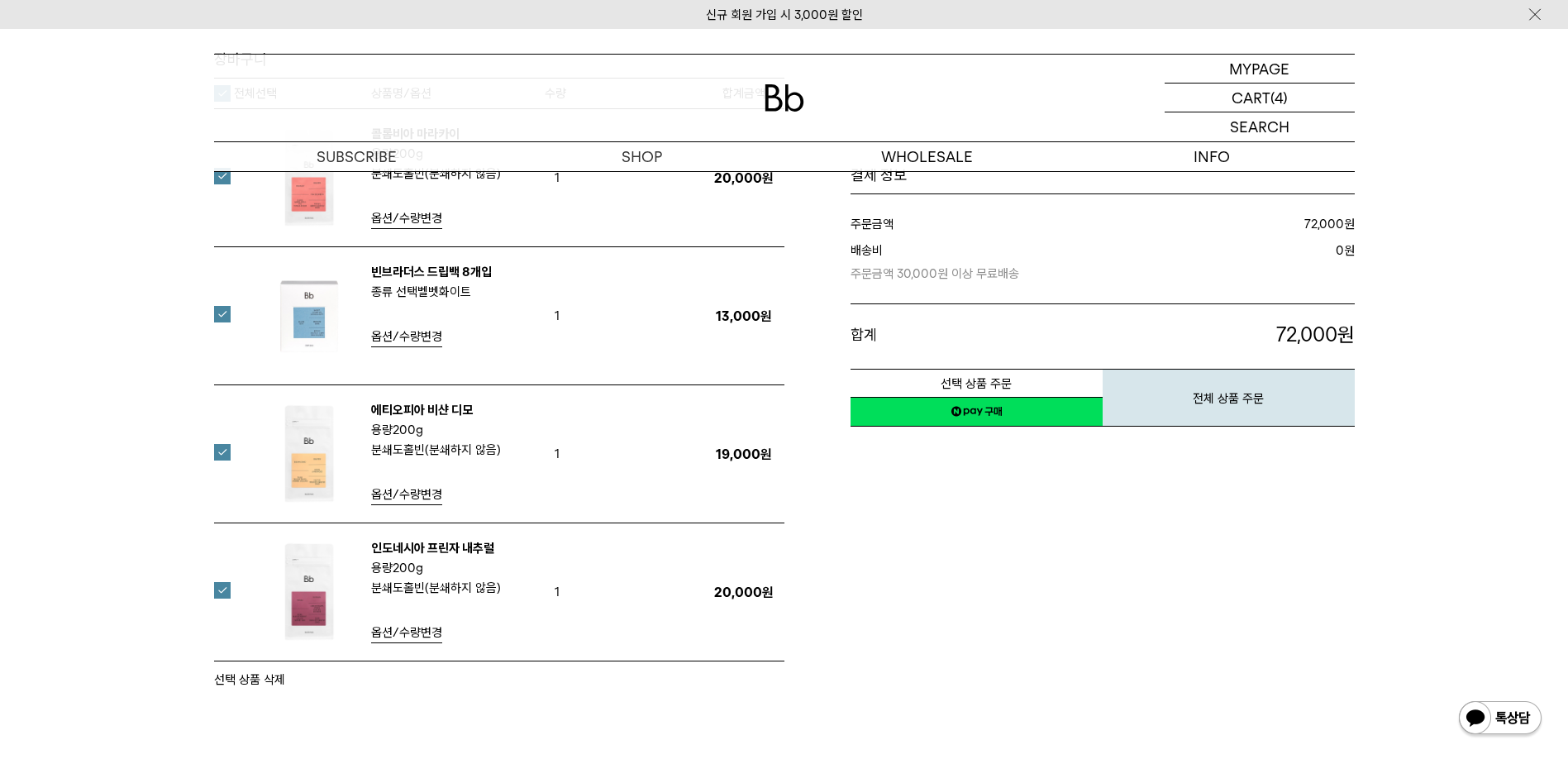
click at [219, 312] on label at bounding box center [232, 314] width 36 height 16
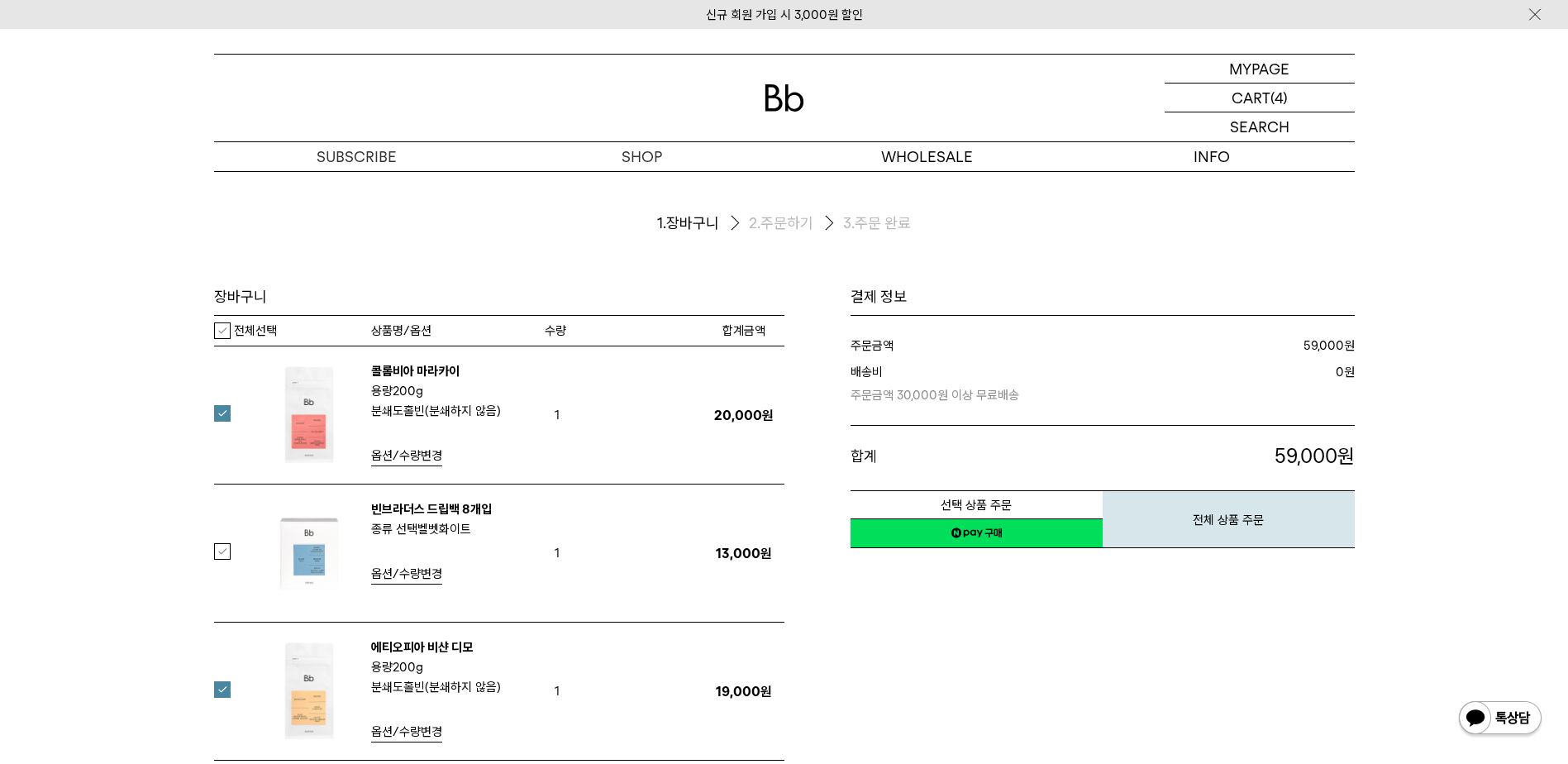
scroll to position [0, 0]
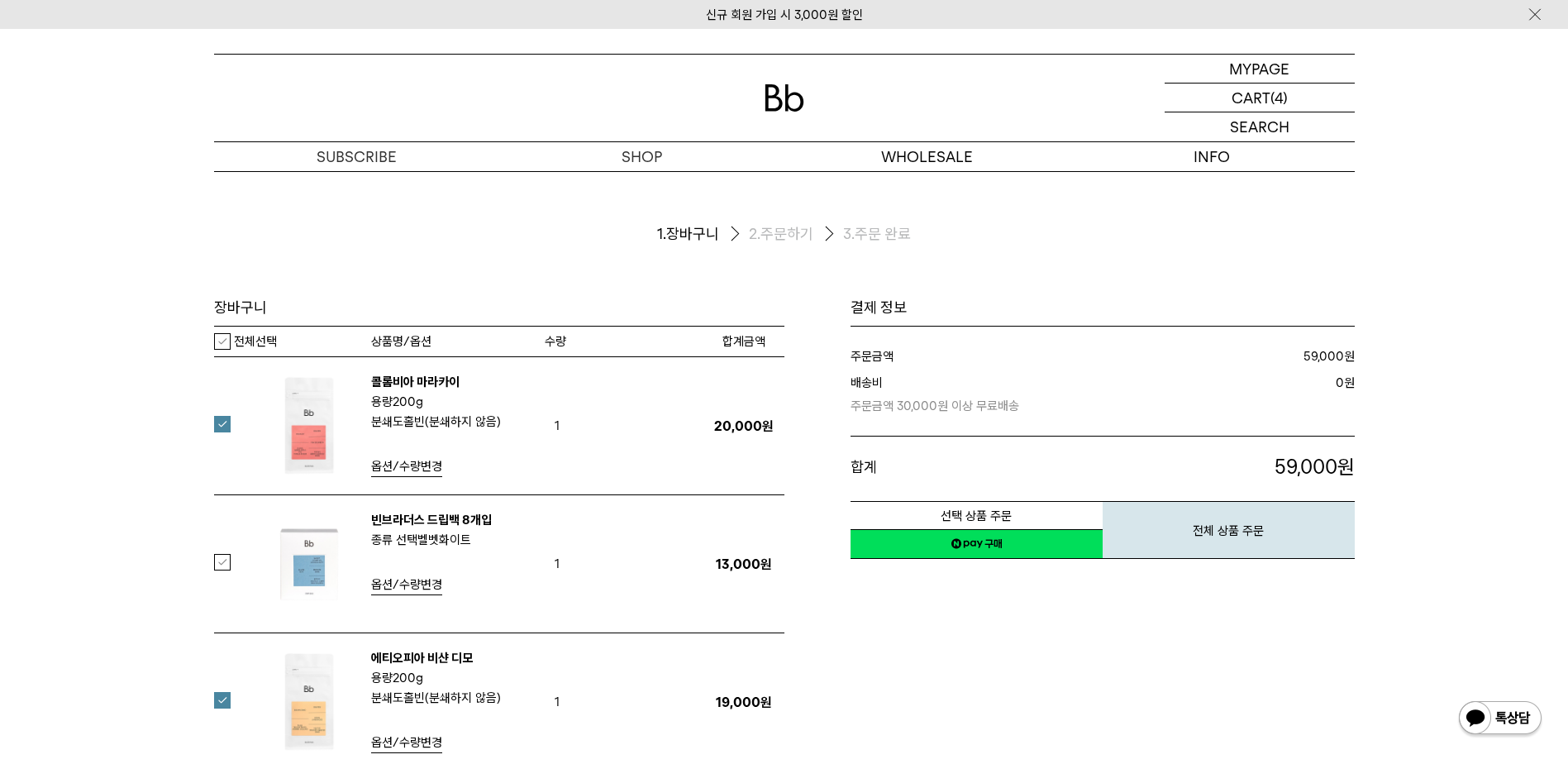
click at [223, 348] on label "전체선택" at bounding box center [245, 341] width 63 height 16
click at [217, 336] on label "전체선택" at bounding box center [245, 341] width 63 height 16
click at [229, 566] on label at bounding box center [232, 563] width 36 height 16
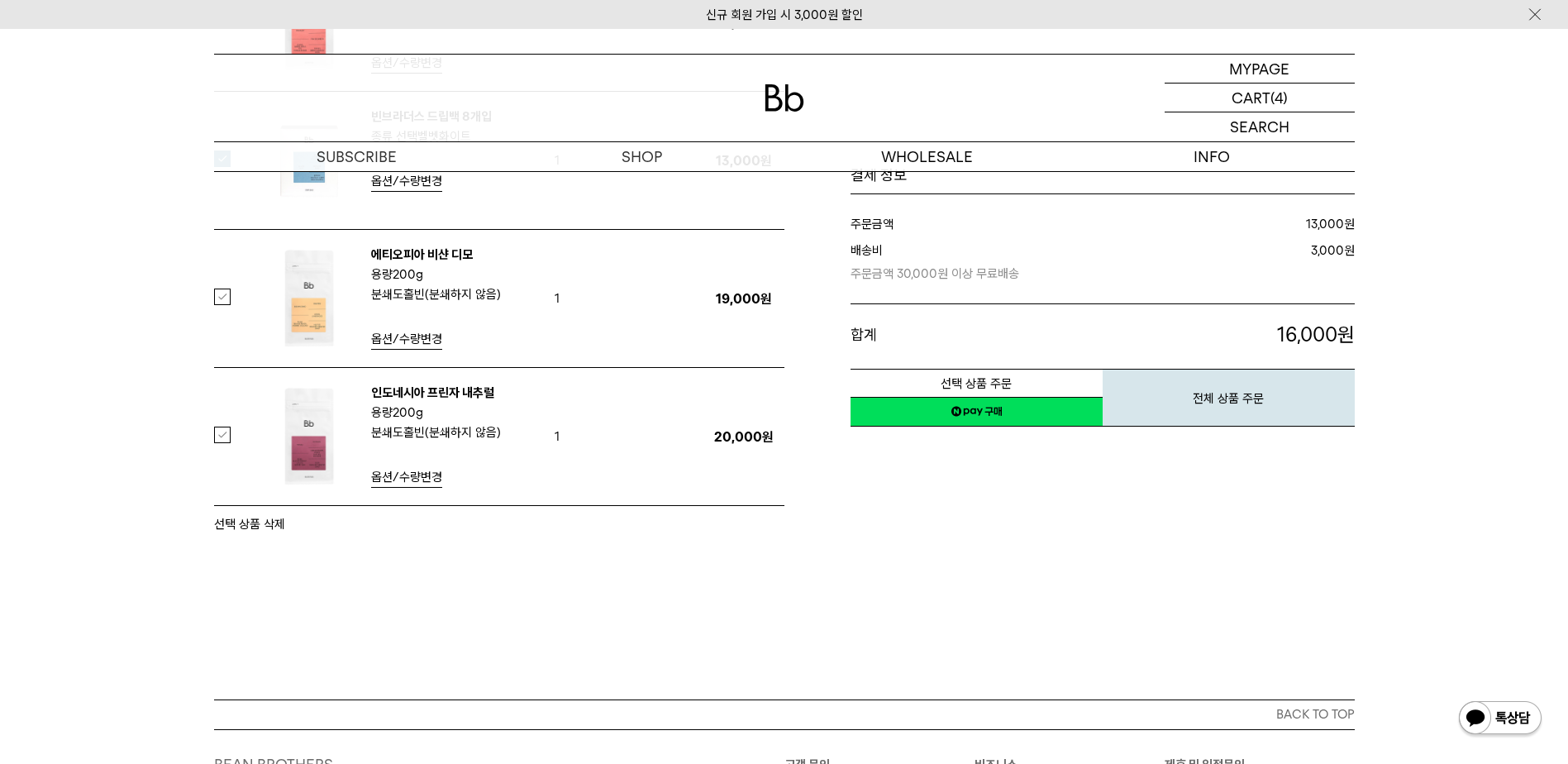
scroll to position [496, 0]
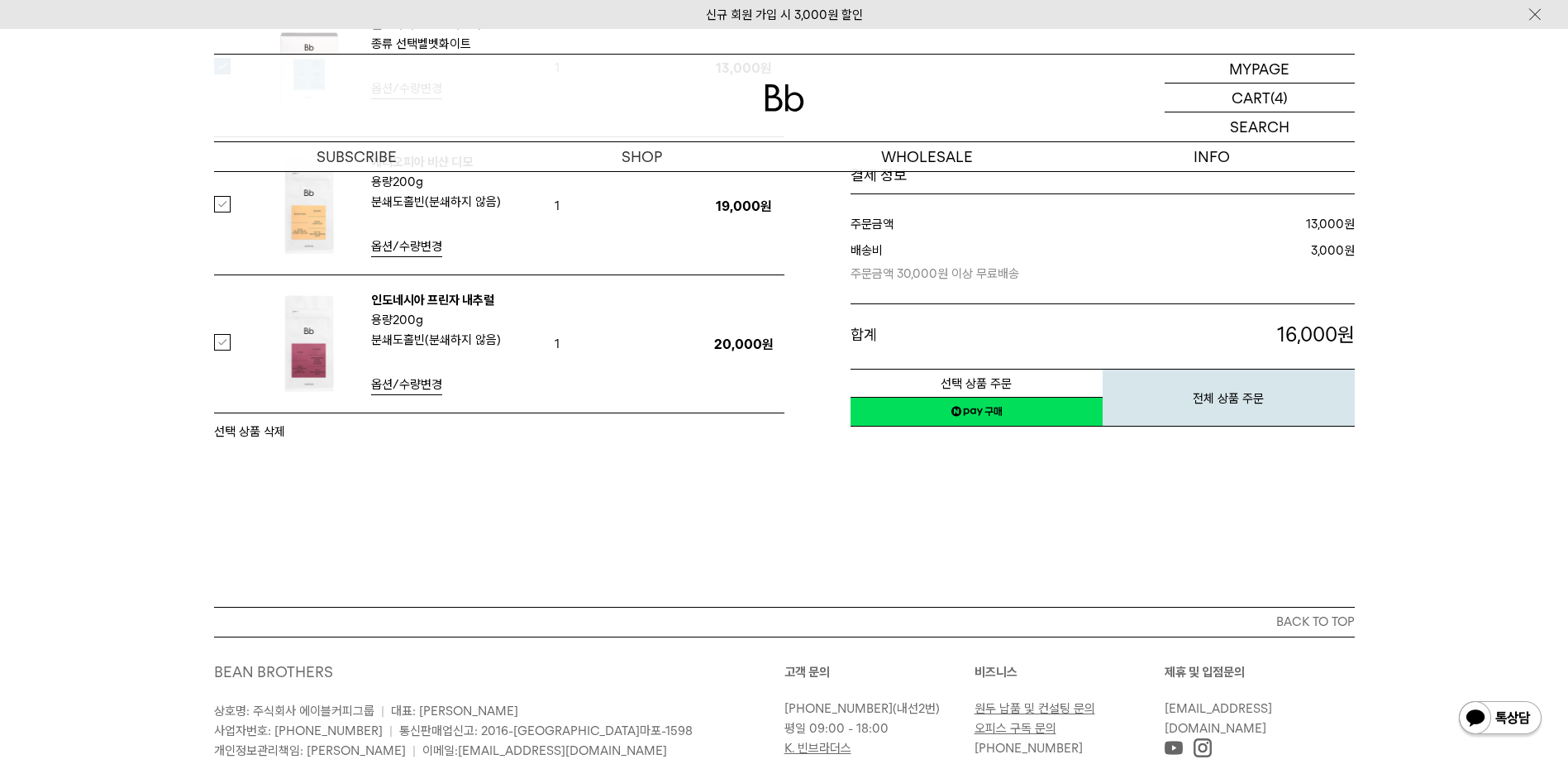
click at [267, 432] on button "선택 상품 삭제" at bounding box center [249, 432] width 71 height 20
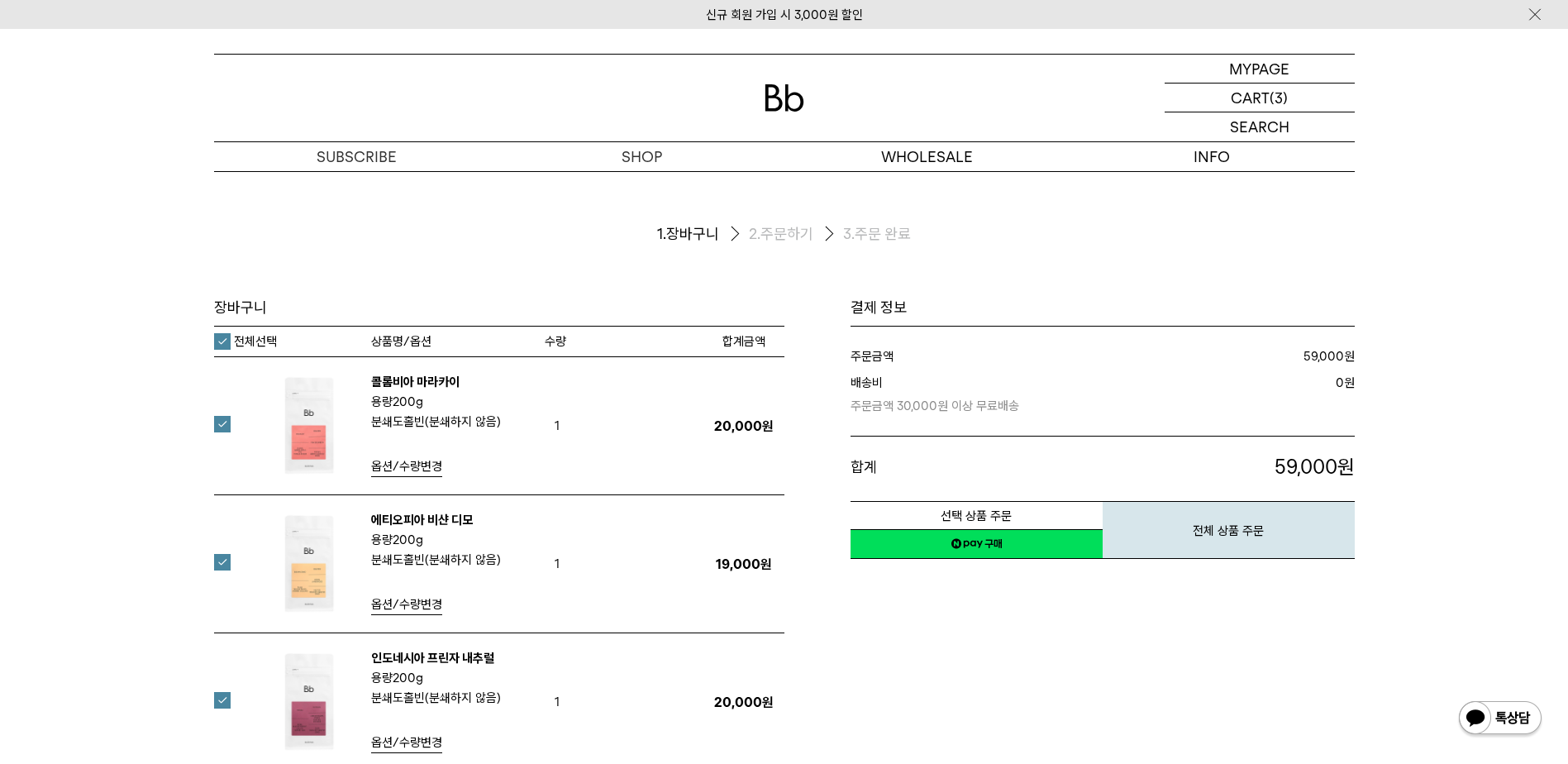
click at [773, 101] on img at bounding box center [784, 98] width 40 height 27
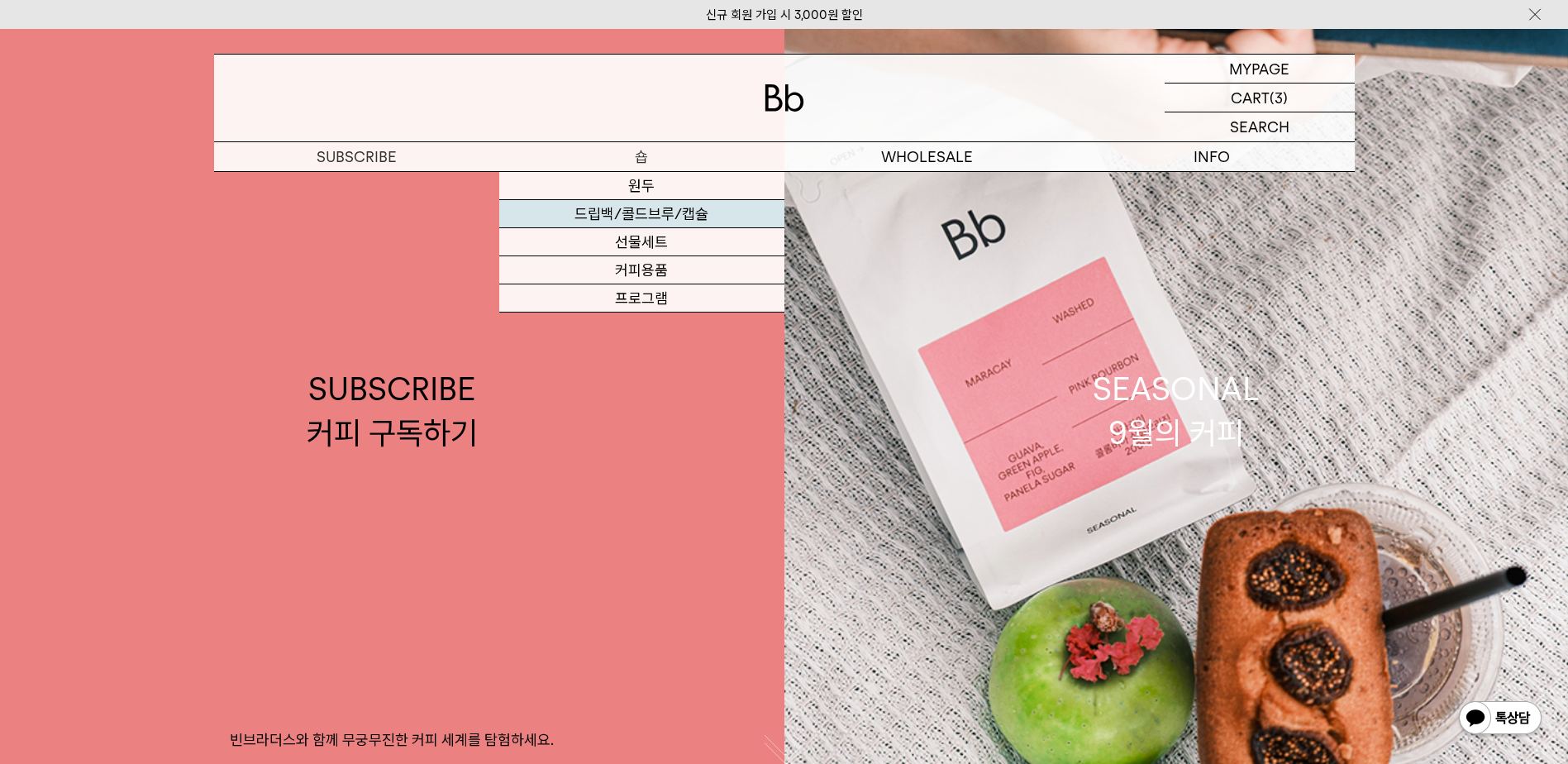
click at [627, 205] on link "드립백/콜드브루/캡슐" at bounding box center [642, 214] width 286 height 28
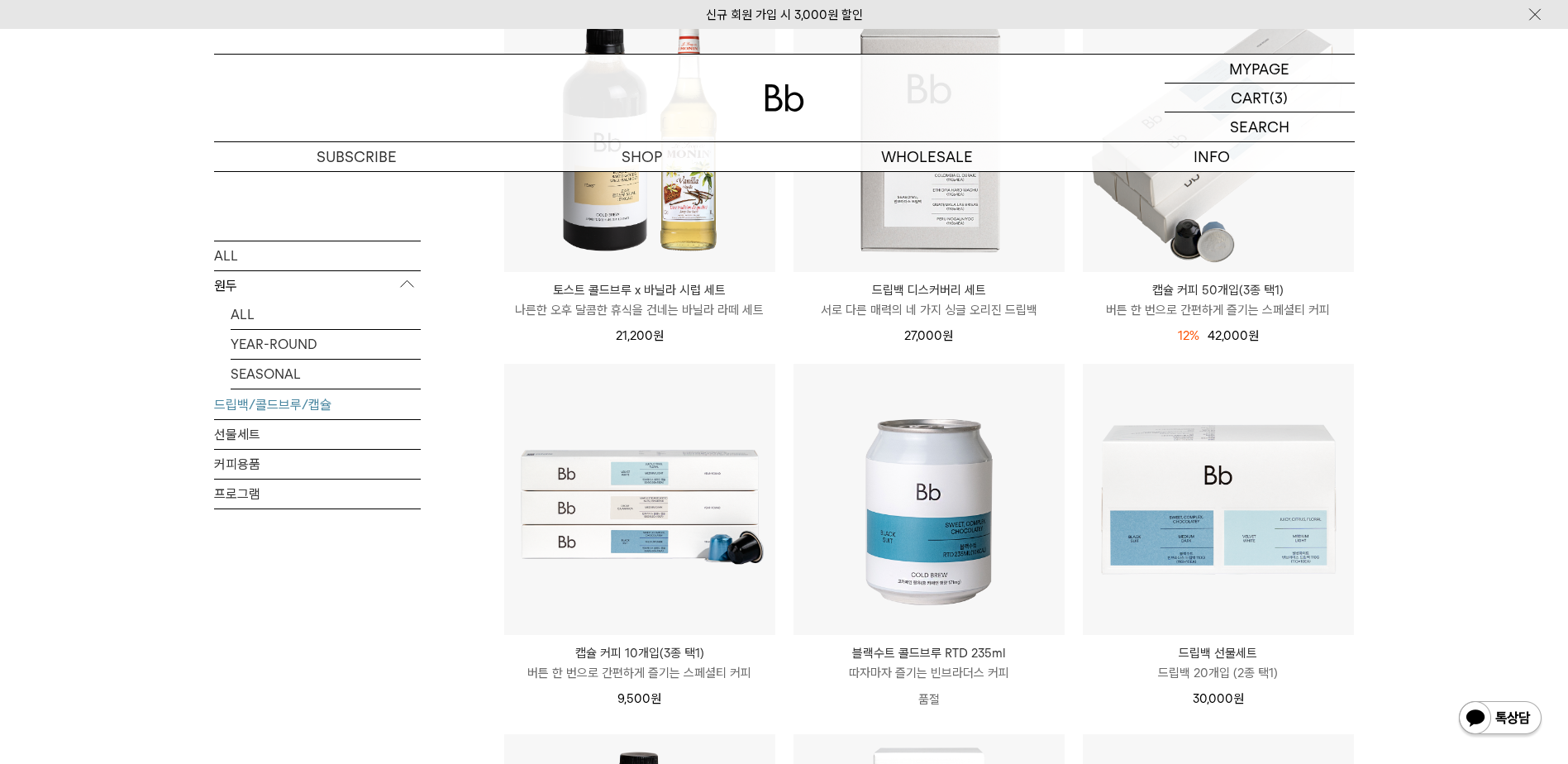
scroll to position [83, 0]
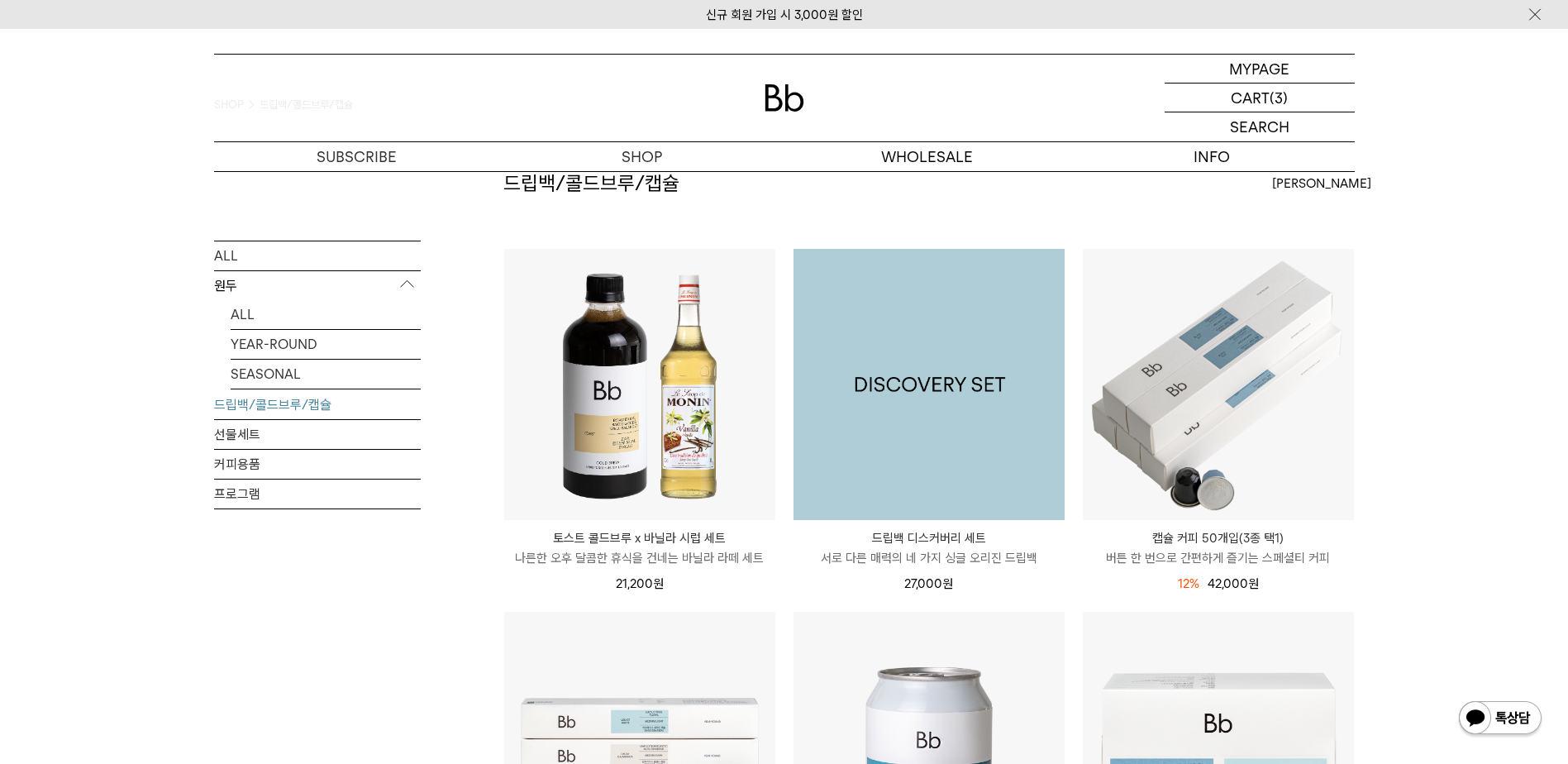
click at [930, 393] on img at bounding box center [929, 384] width 271 height 271
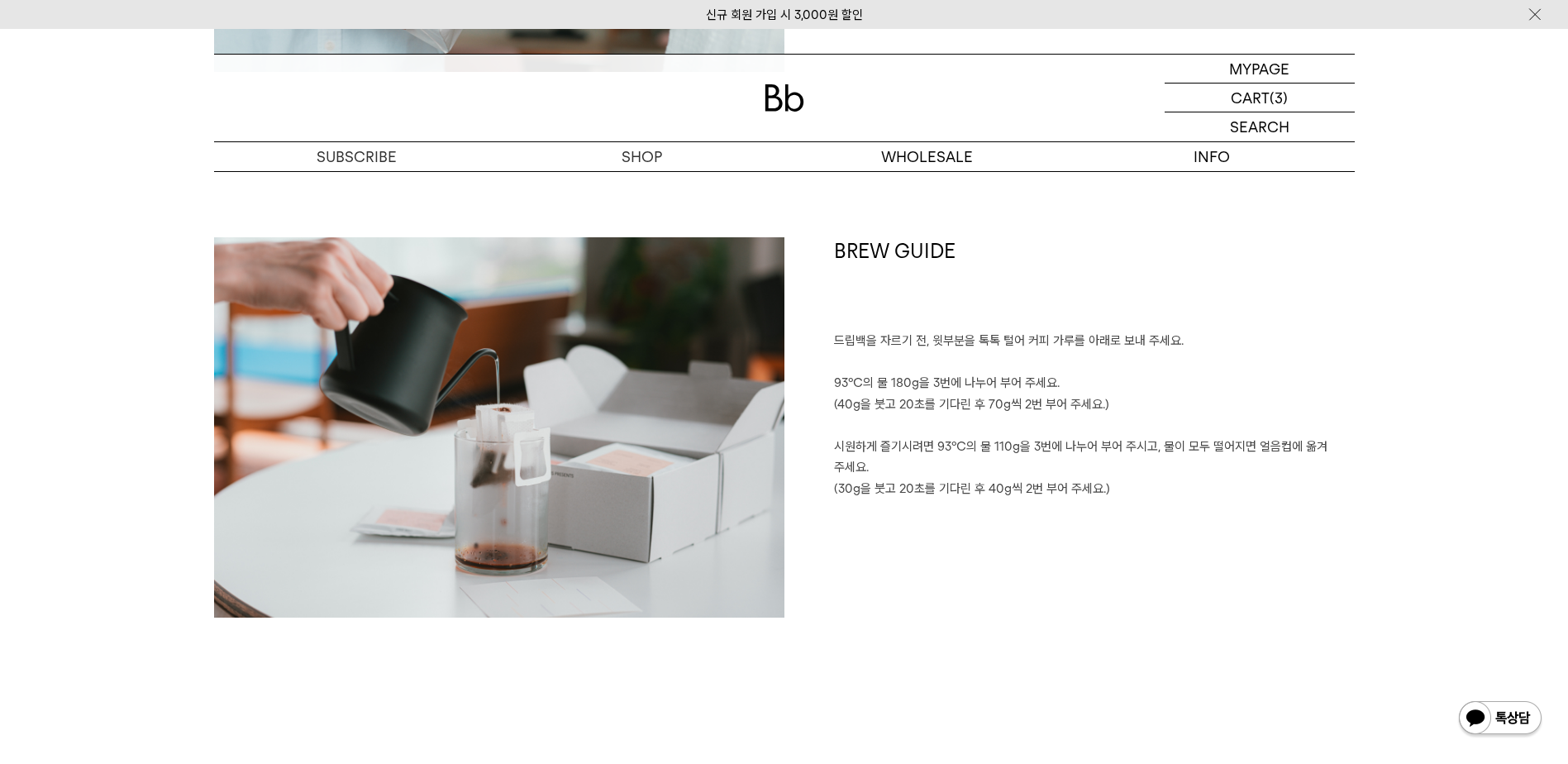
scroll to position [2978, 0]
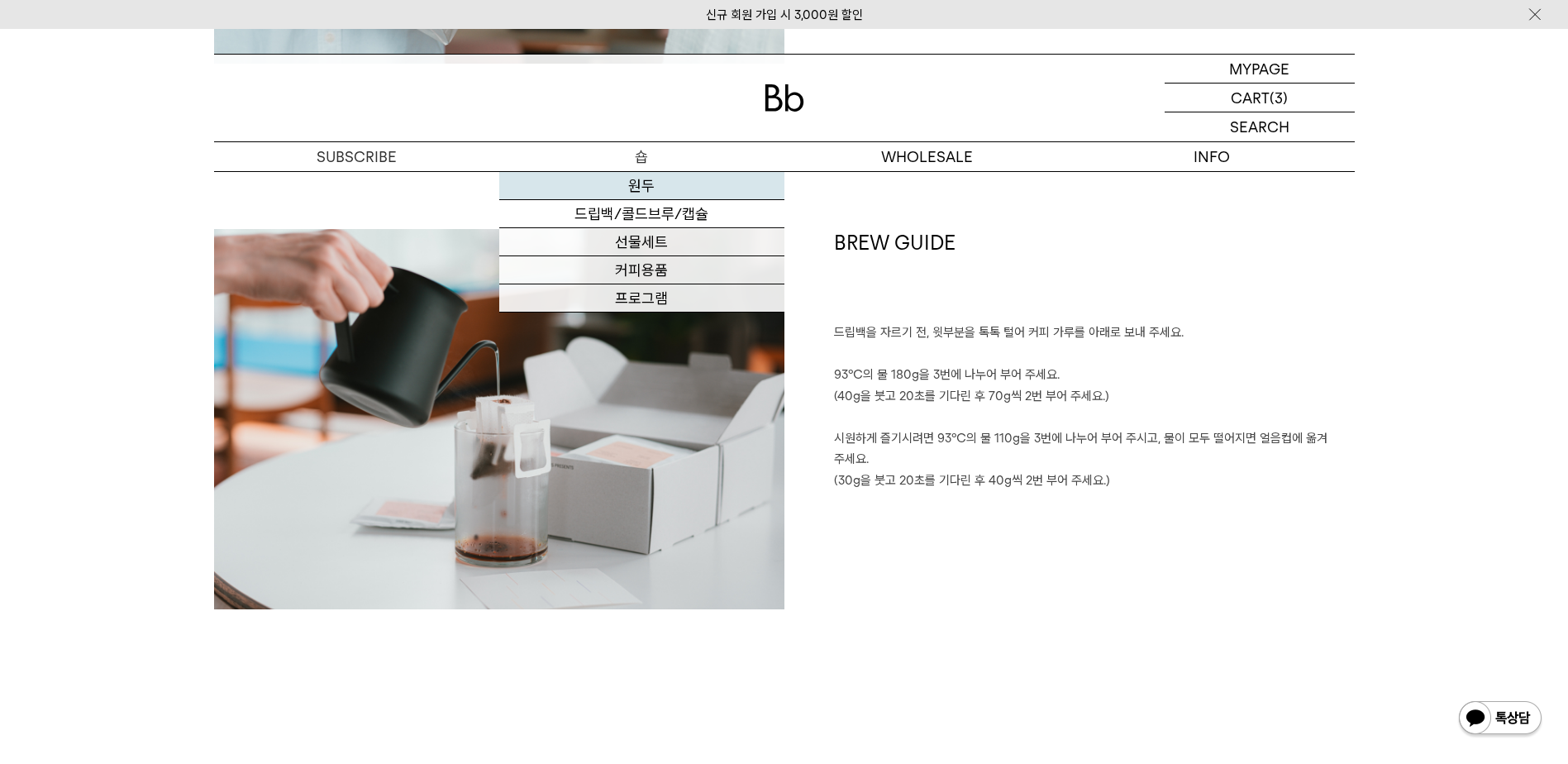
click at [643, 184] on link "원두" at bounding box center [642, 186] width 286 height 28
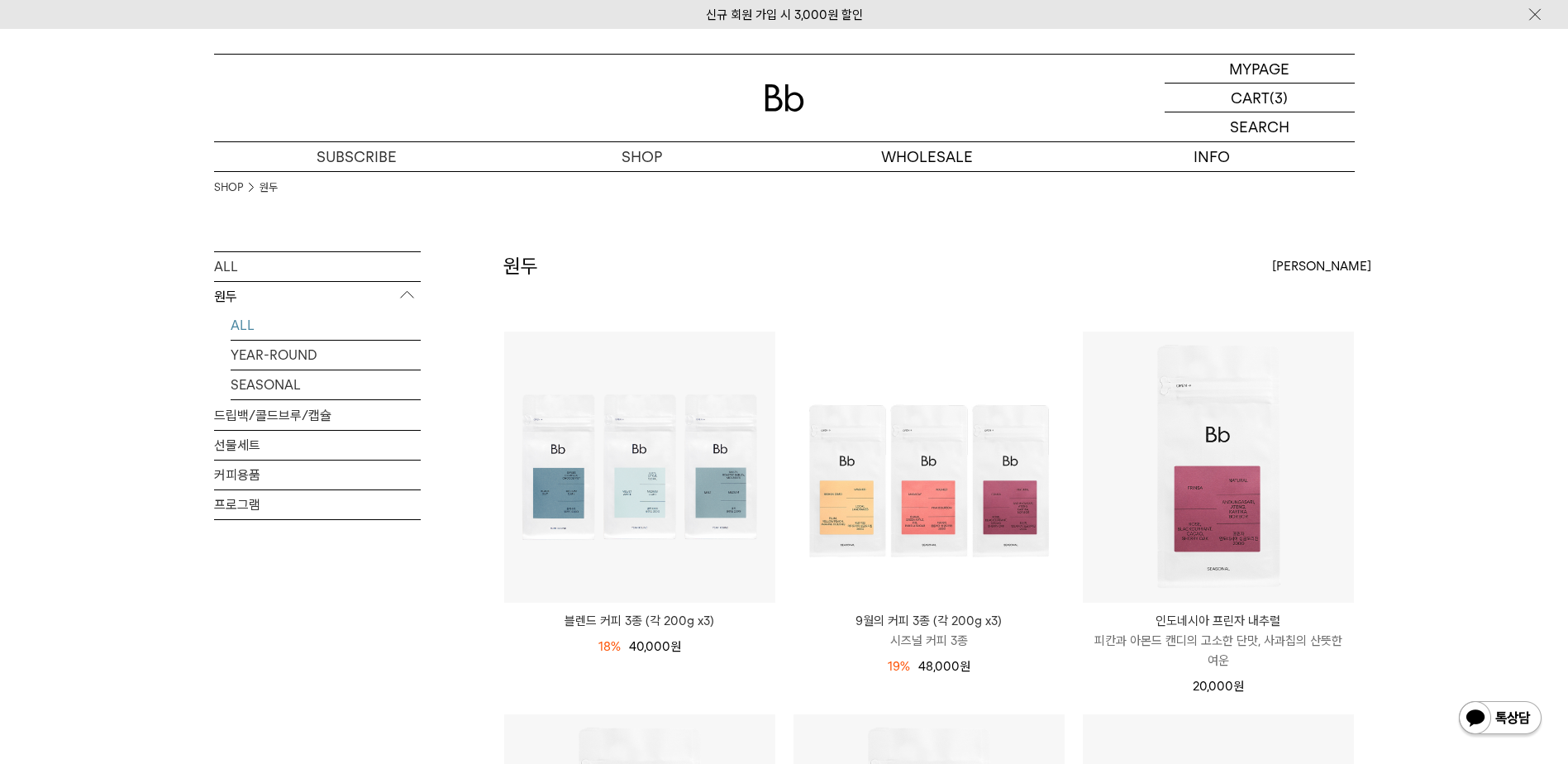
click at [906, 456] on img at bounding box center [929, 467] width 271 height 271
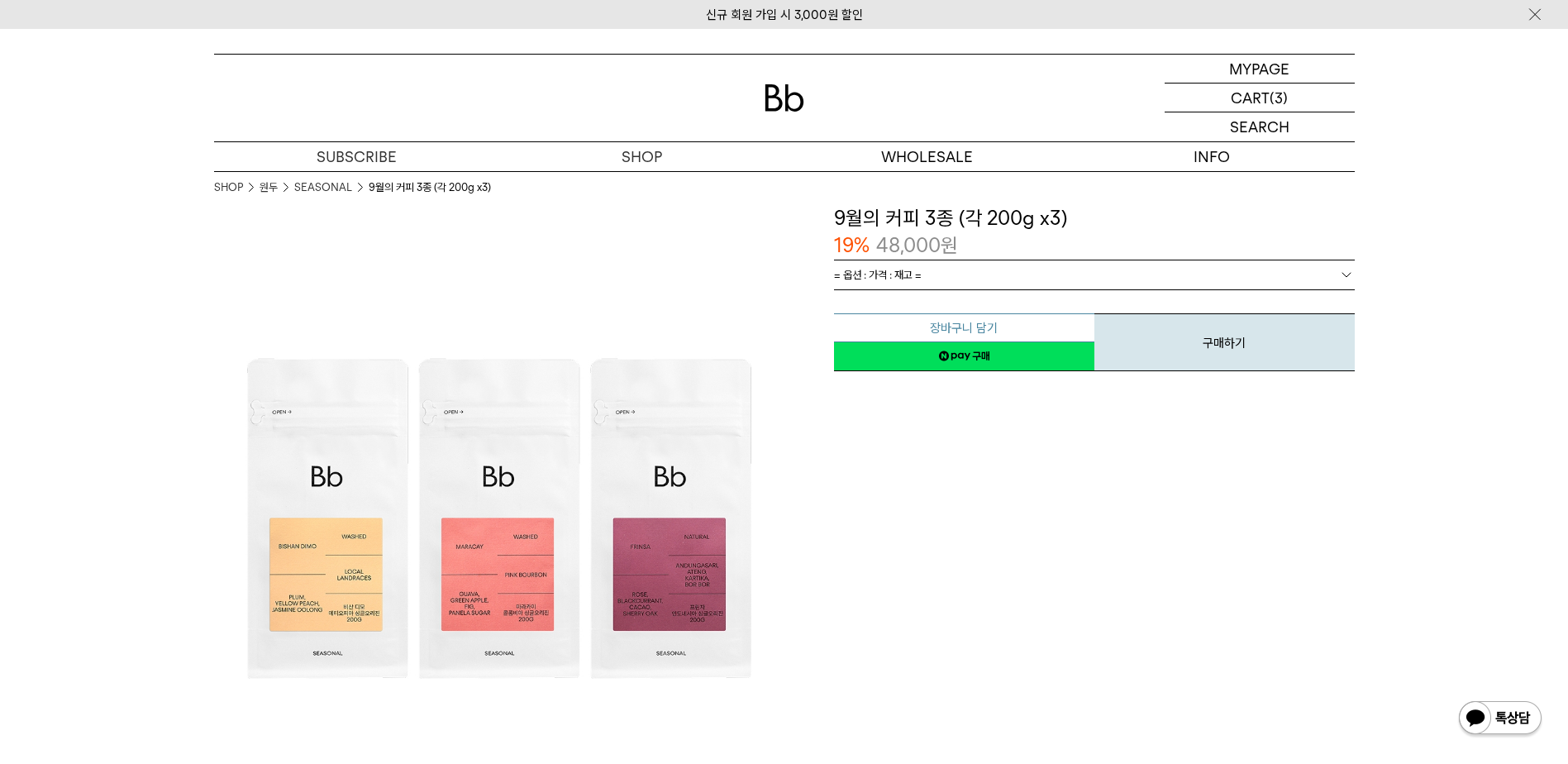
click at [997, 321] on button "장바구니 담기" at bounding box center [964, 328] width 260 height 29
click at [1017, 271] on link "= 옵션 : 가격 : 재고 =" at bounding box center [1095, 275] width 521 height 29
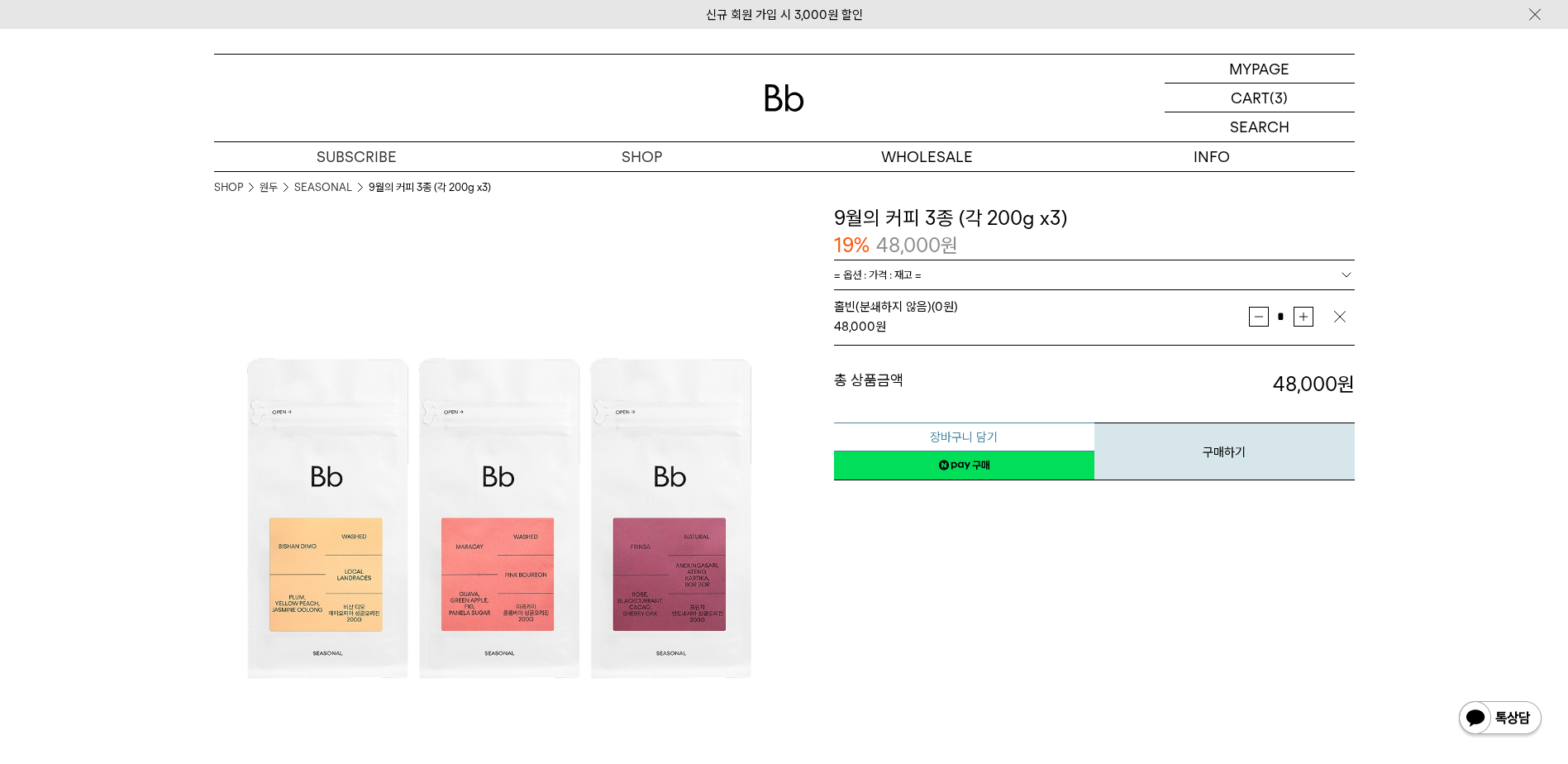
click at [983, 436] on button "장바구니 담기" at bounding box center [964, 437] width 260 height 29
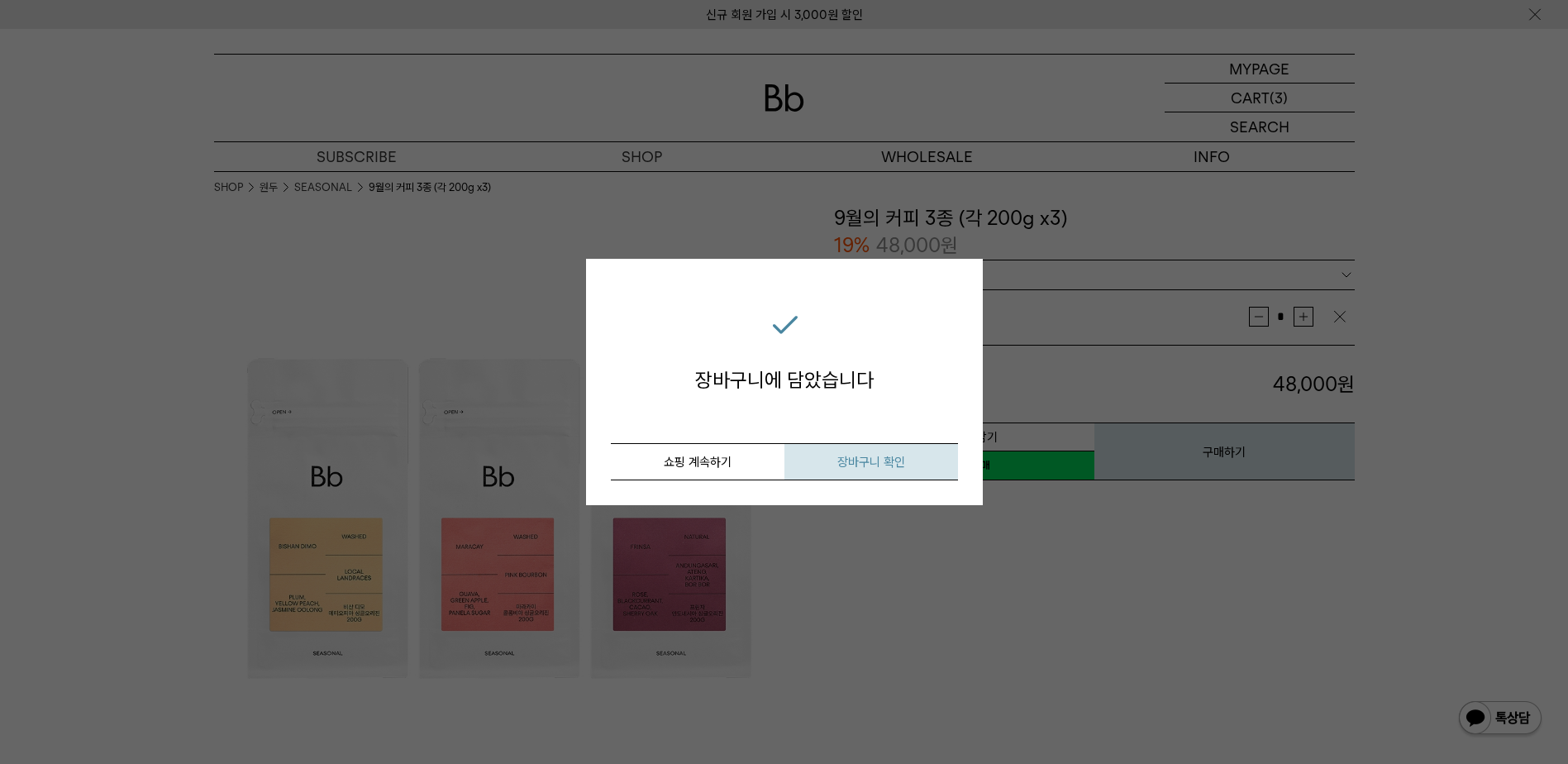
click at [843, 460] on span "장바구니 확인" at bounding box center [872, 462] width 68 height 15
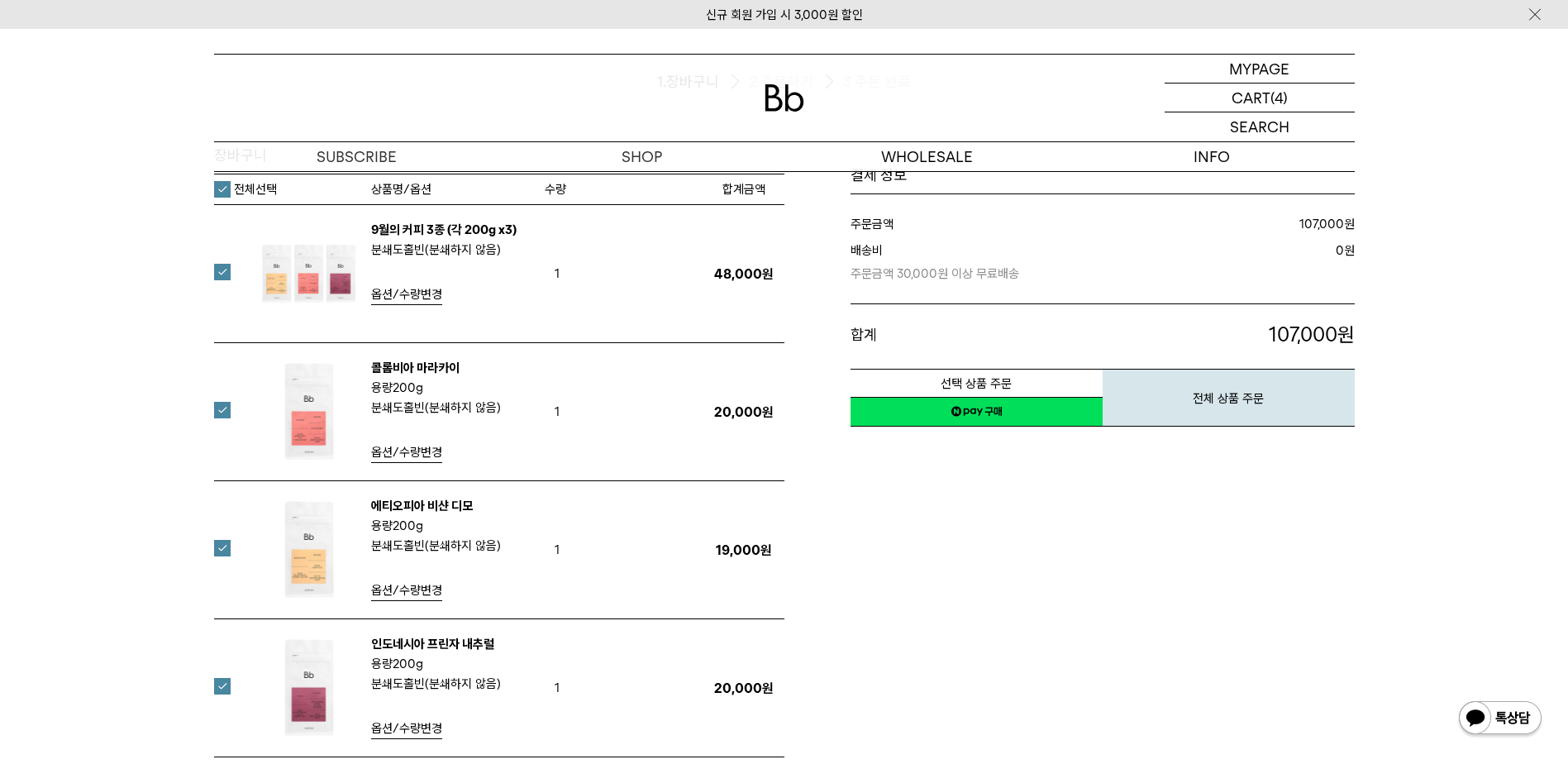
scroll to position [165, 0]
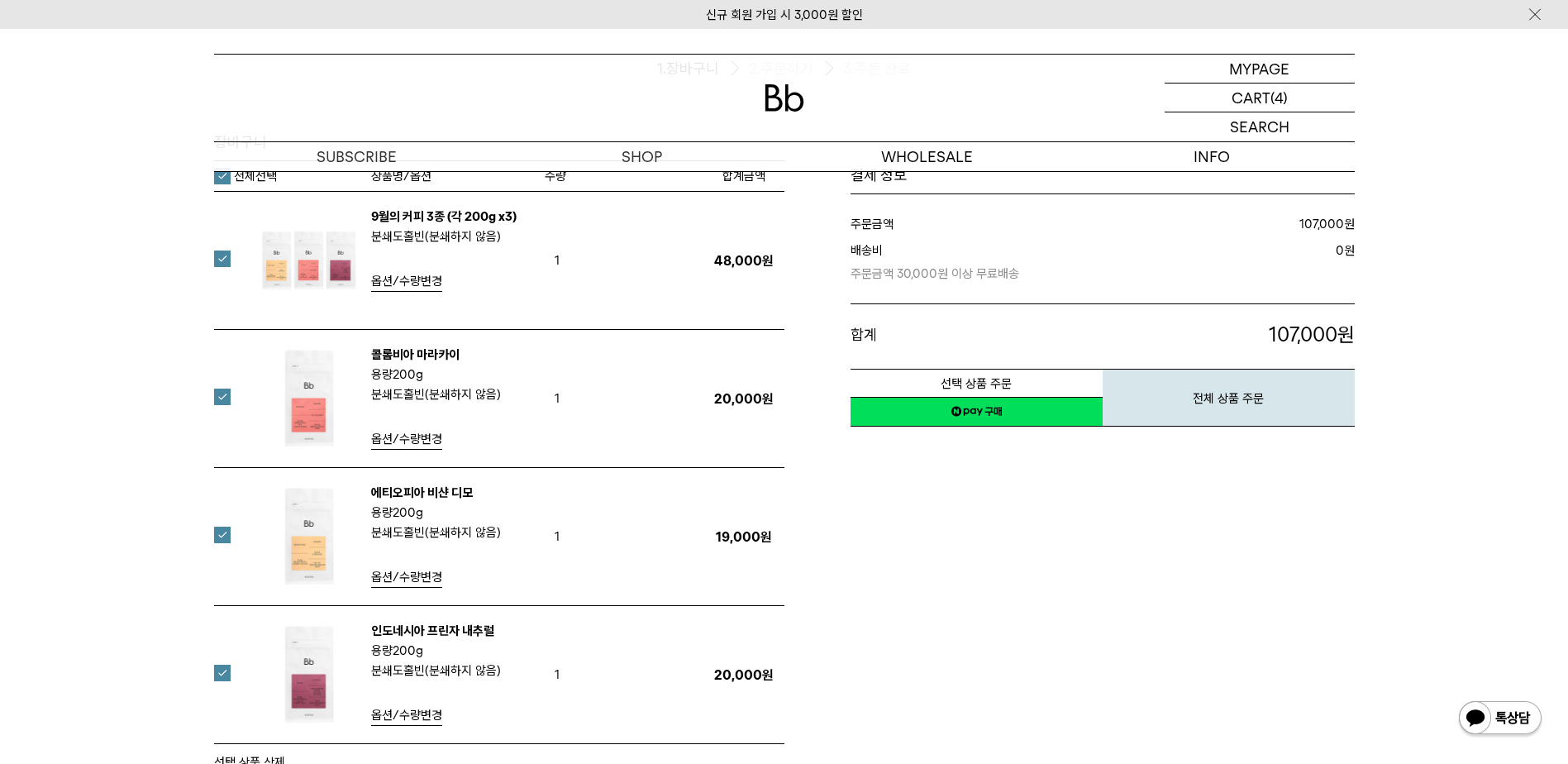
click at [216, 398] on label at bounding box center [232, 397] width 36 height 16
click at [224, 669] on label at bounding box center [232, 673] width 36 height 16
click at [225, 176] on label "전체선택" at bounding box center [245, 176] width 63 height 16
click at [221, 260] on label at bounding box center [232, 259] width 36 height 16
click at [218, 397] on label at bounding box center [232, 397] width 36 height 16
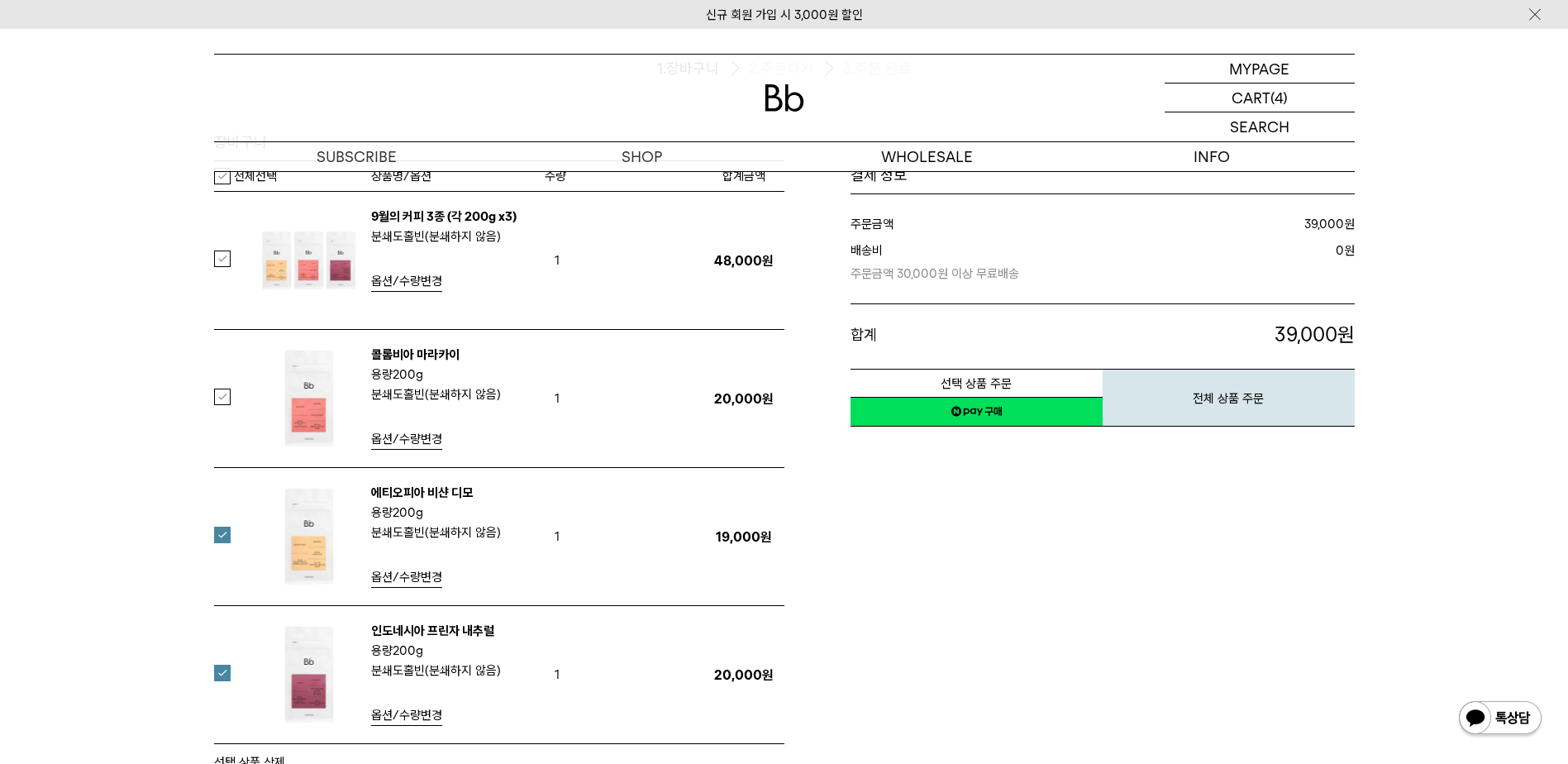
click at [220, 390] on label at bounding box center [232, 397] width 36 height 16
click at [225, 534] on label at bounding box center [232, 535] width 36 height 16
click at [221, 534] on label at bounding box center [232, 535] width 36 height 16
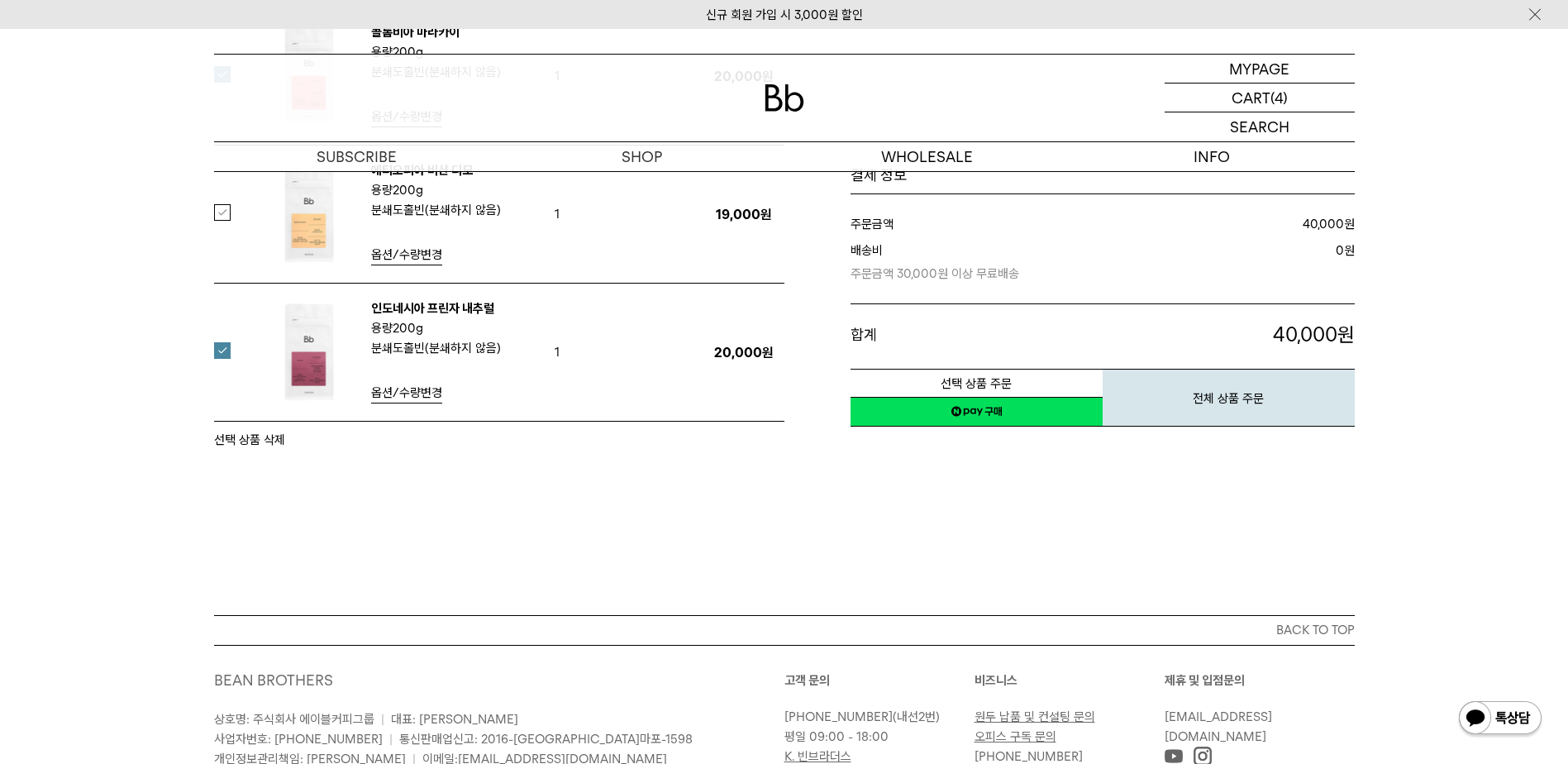
scroll to position [496, 0]
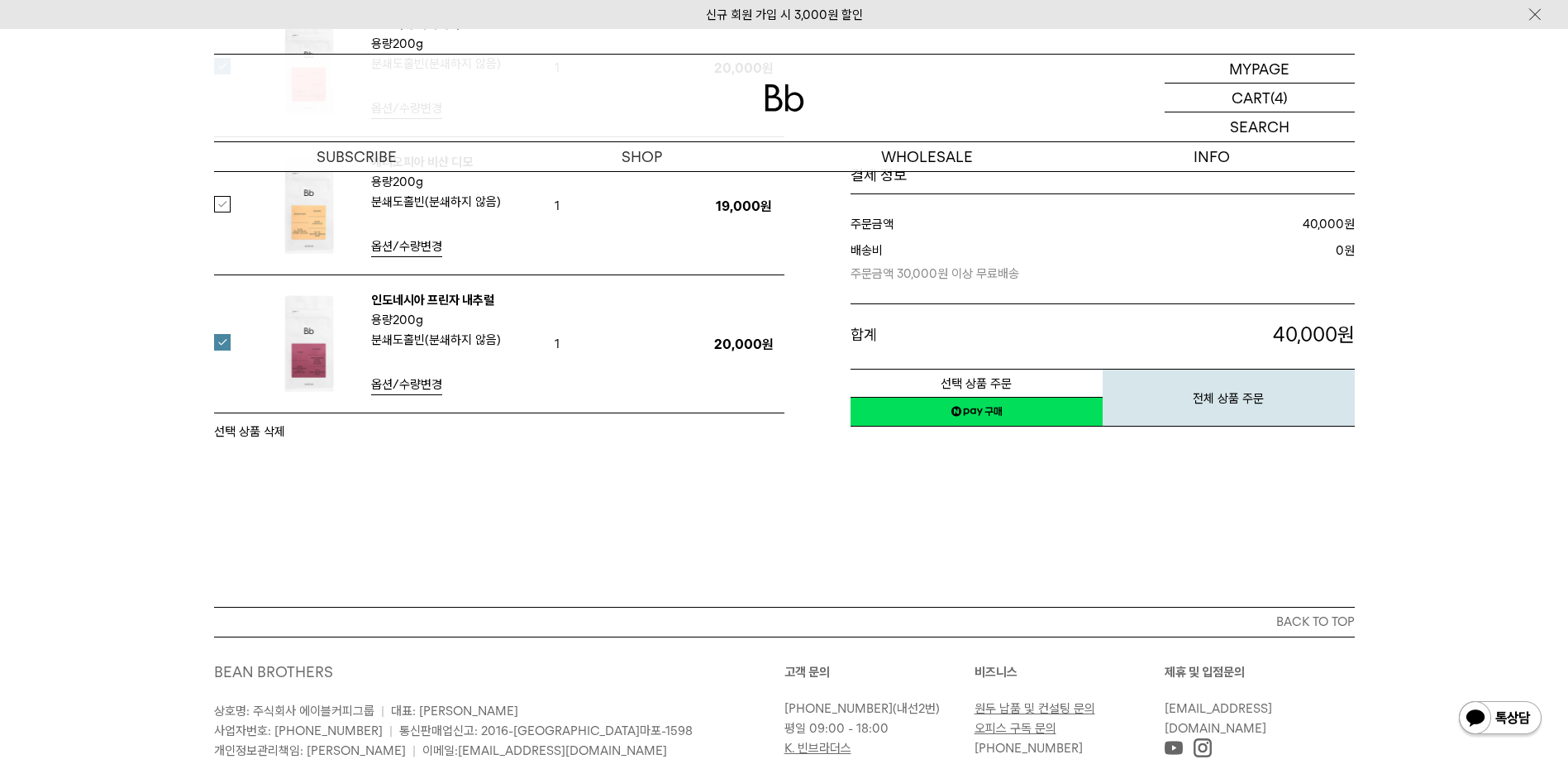
click at [257, 436] on button "선택 상품 삭제" at bounding box center [249, 432] width 71 height 20
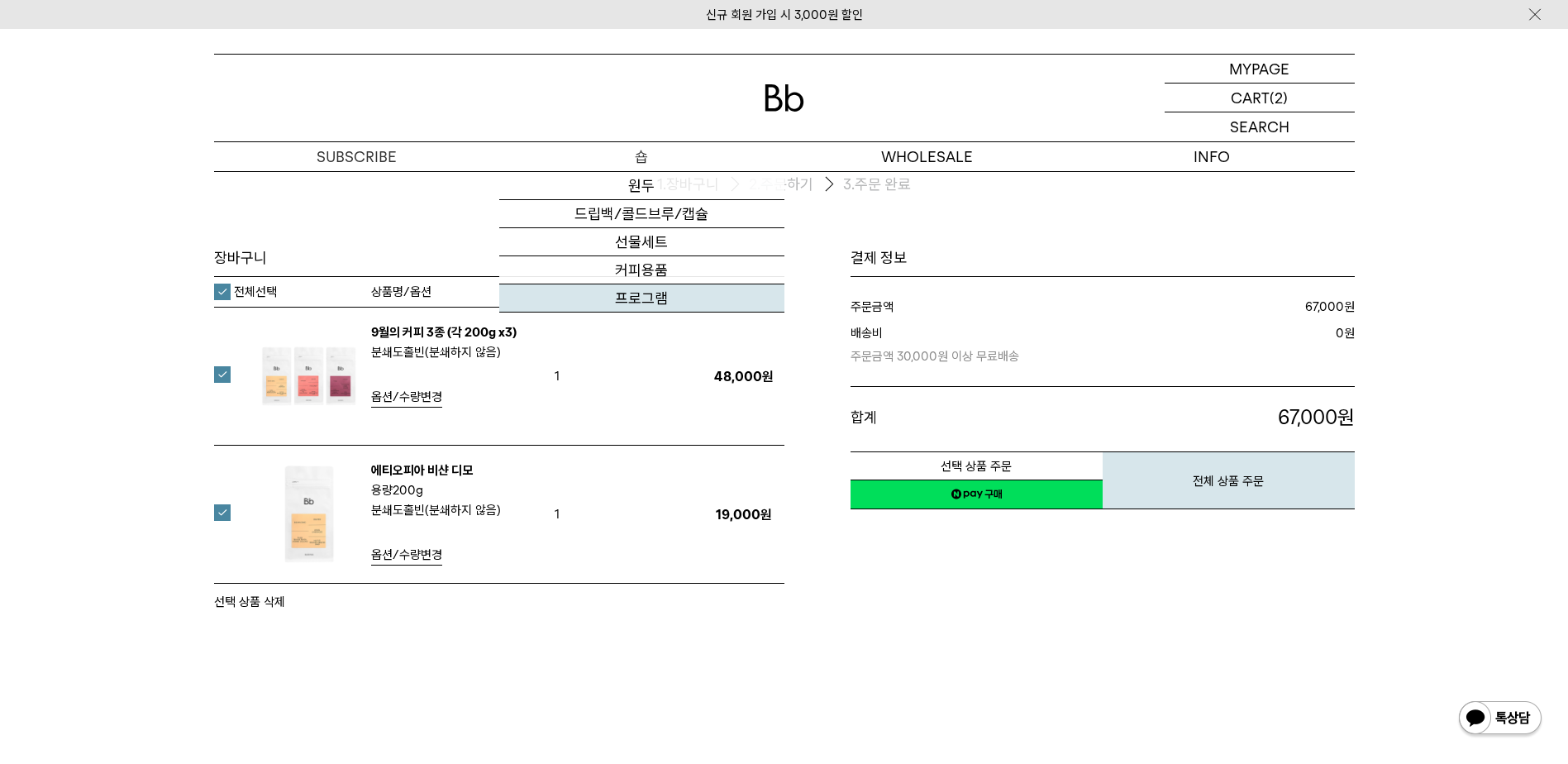
scroll to position [48, 0]
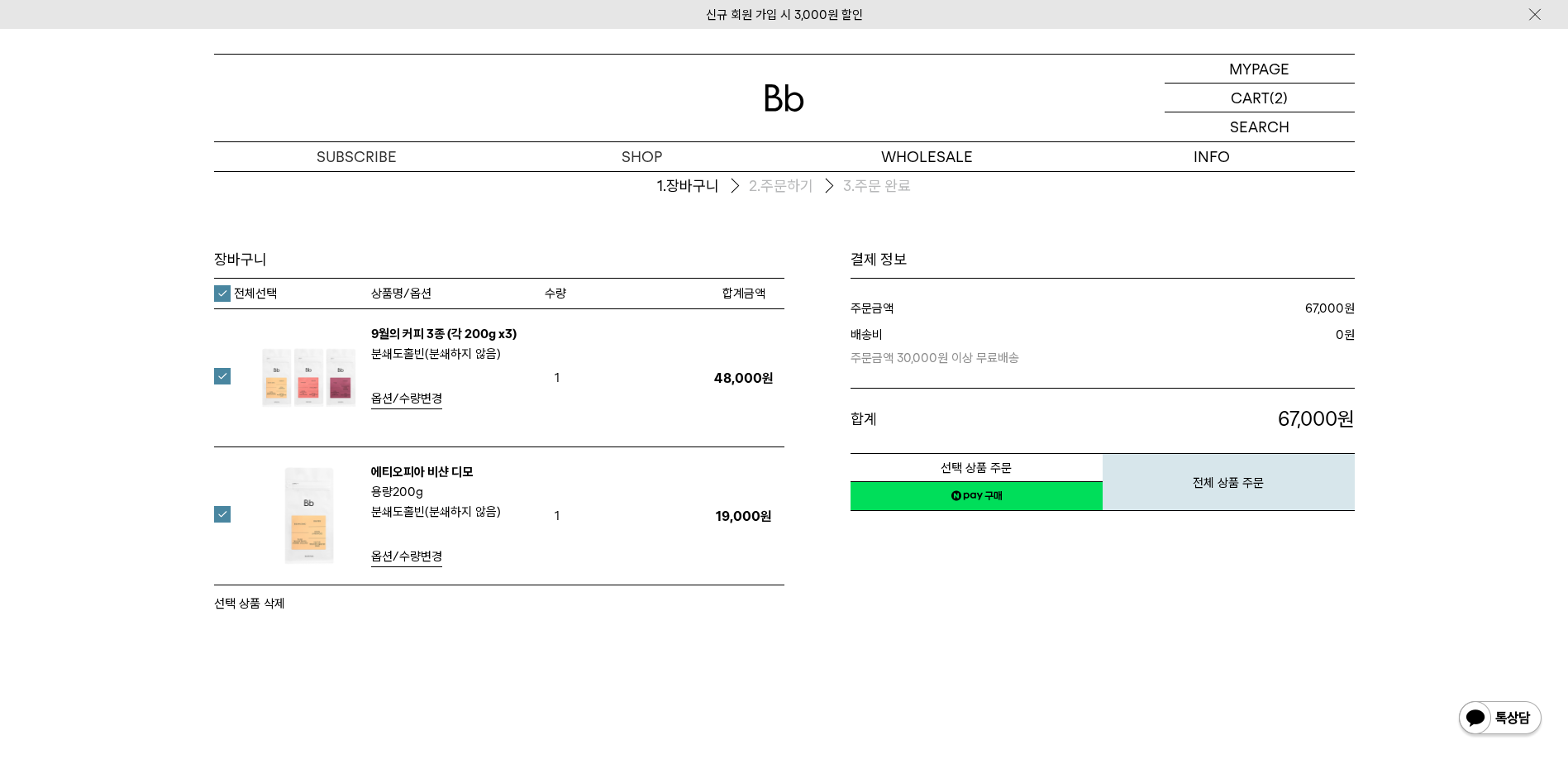
click at [300, 532] on img at bounding box center [309, 516] width 108 height 108
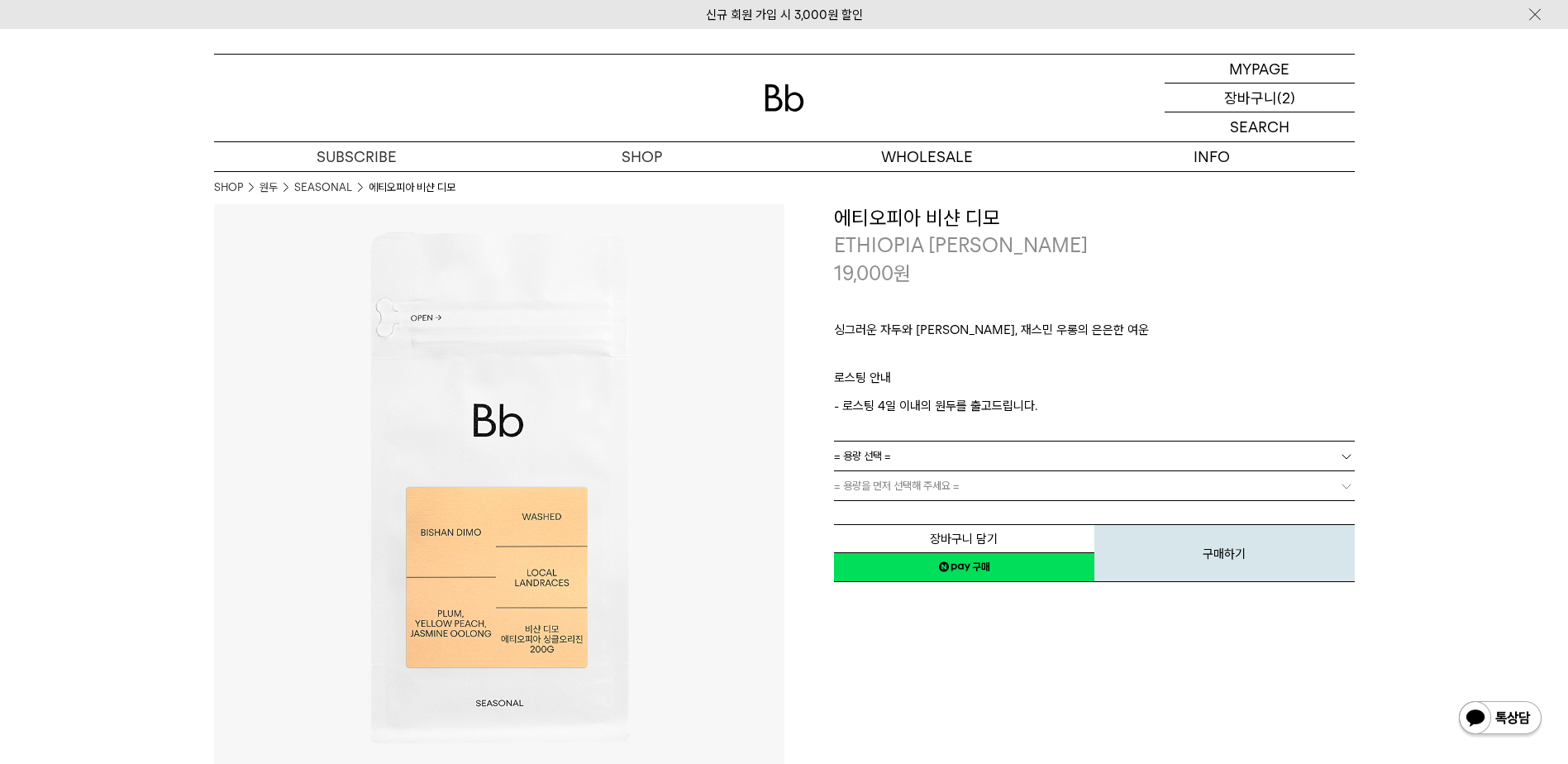
click at [1250, 101] on p "장바구니" at bounding box center [1251, 97] width 53 height 28
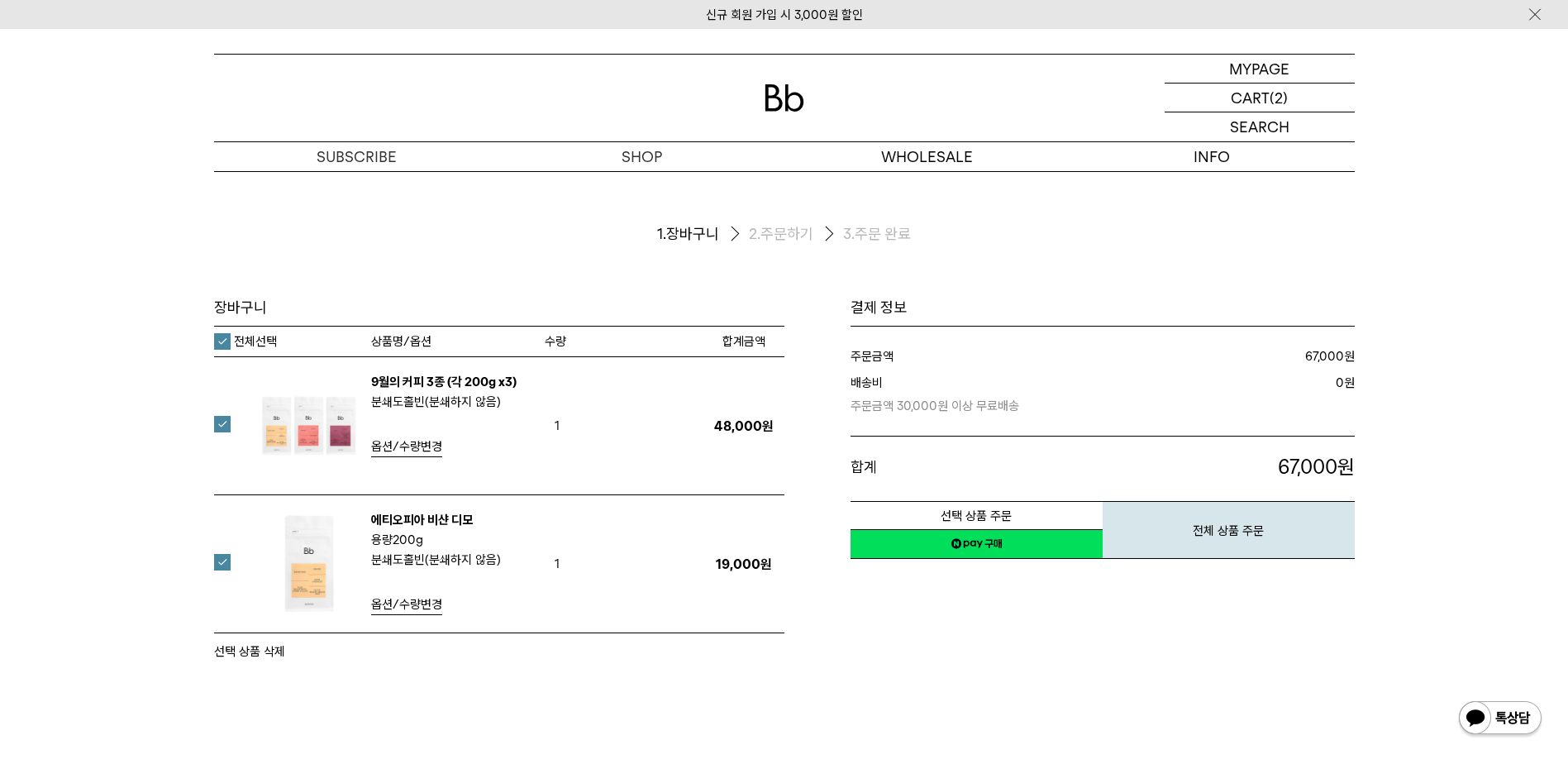
click at [994, 542] on link "네이버페이 구매하기" at bounding box center [977, 544] width 252 height 30
